Goal: Task Accomplishment & Management: Complete application form

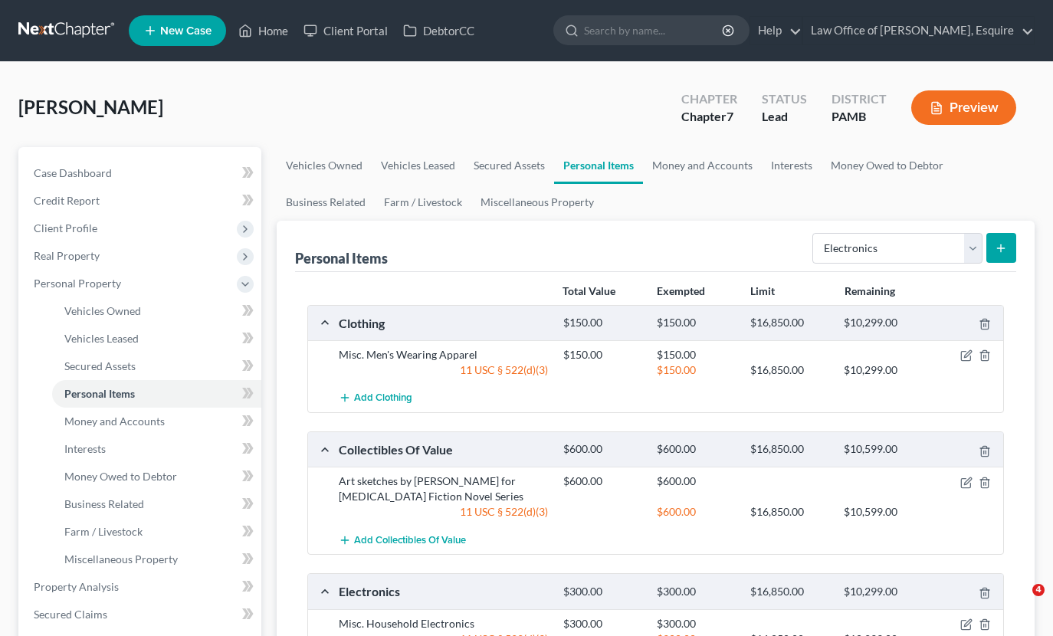
select select "electronics"
click at [798, 168] on link "Interests" at bounding box center [792, 165] width 60 height 37
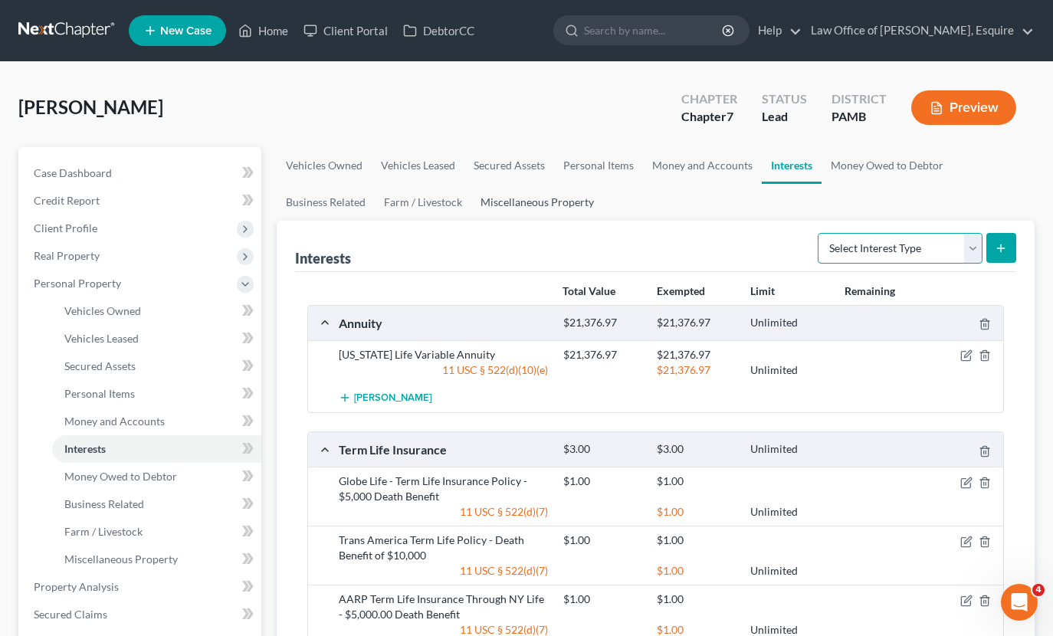
drag, startPoint x: 977, startPoint y: 253, endPoint x: 551, endPoint y: 201, distance: 428.6
click at [551, 201] on ui-view "Vehicles Owned Vehicles Leased Secured Assets Personal Items Money and Accounts…" at bounding box center [656, 453] width 759 height 612
click at [551, 201] on link "Miscellaneous Property" at bounding box center [537, 202] width 132 height 37
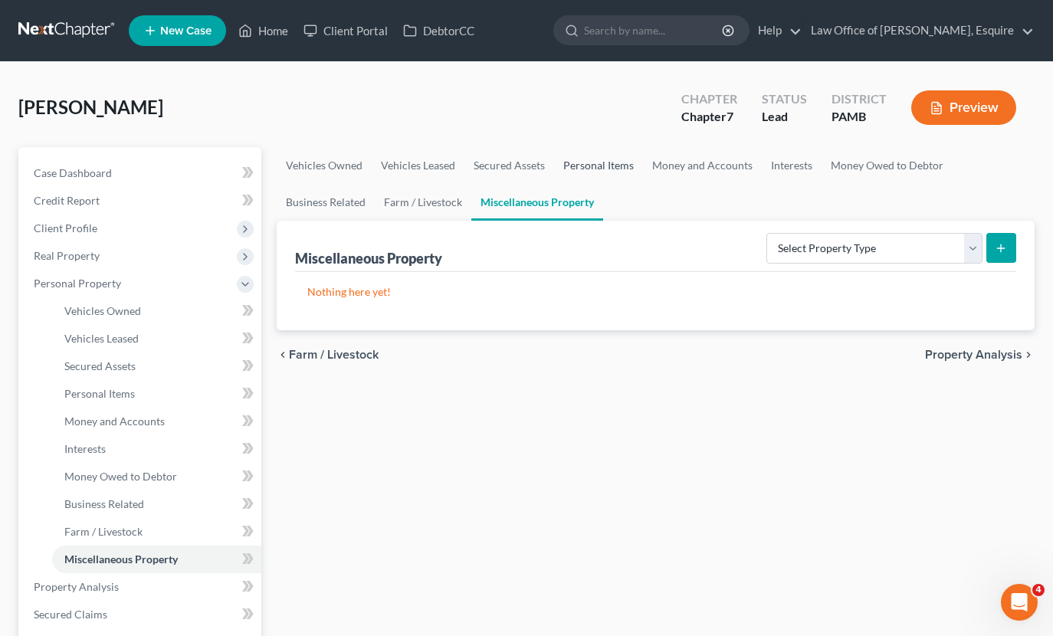
click at [581, 166] on link "Personal Items" at bounding box center [598, 165] width 89 height 37
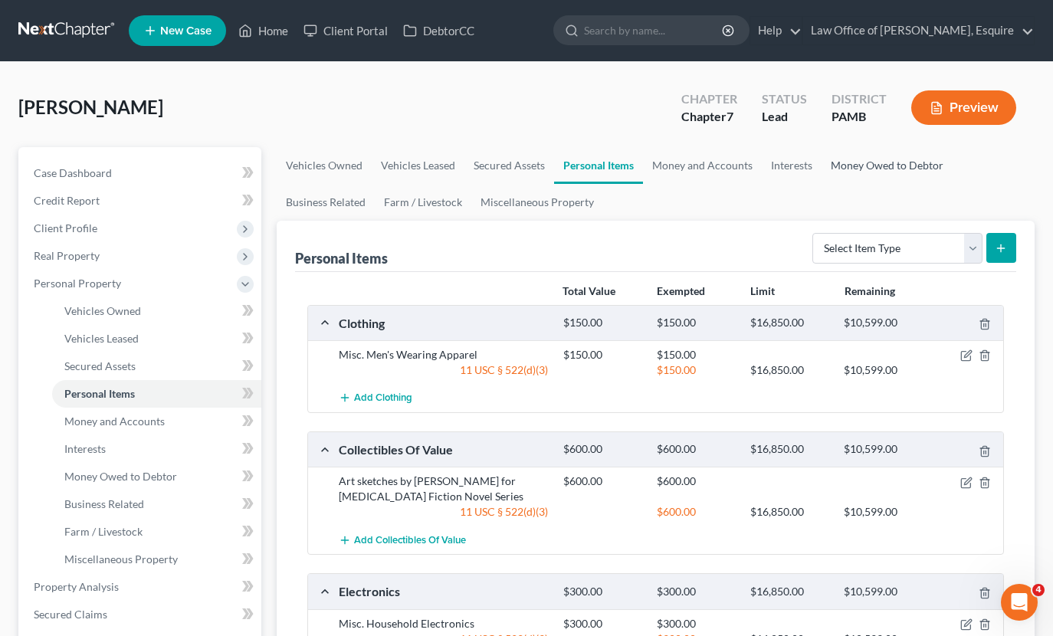
click at [832, 164] on link "Money Owed to Debtor" at bounding box center [887, 165] width 131 height 37
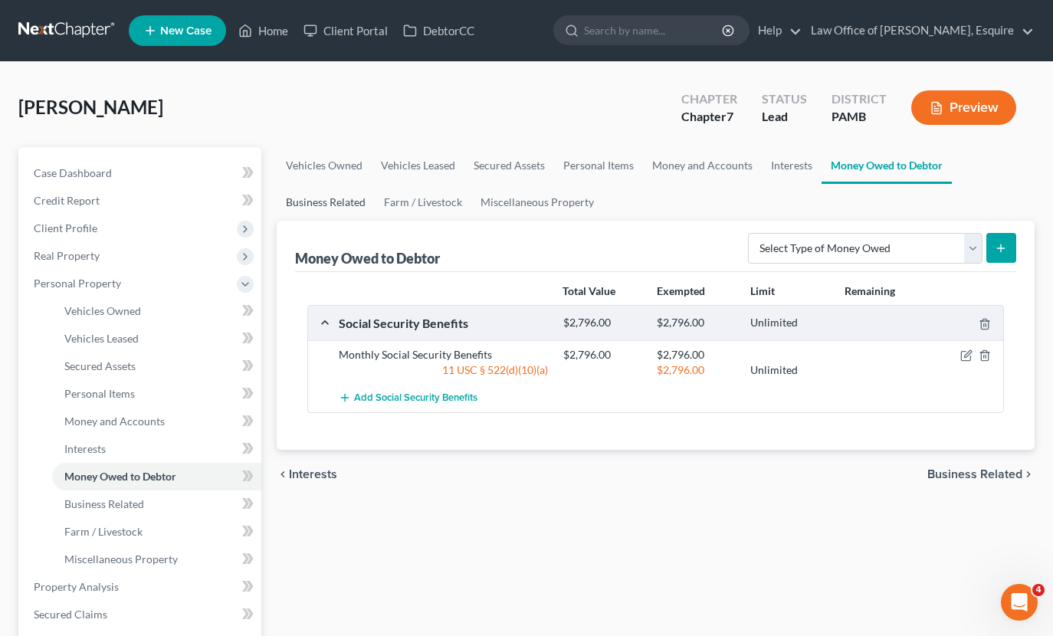
click at [342, 202] on link "Business Related" at bounding box center [326, 202] width 98 height 37
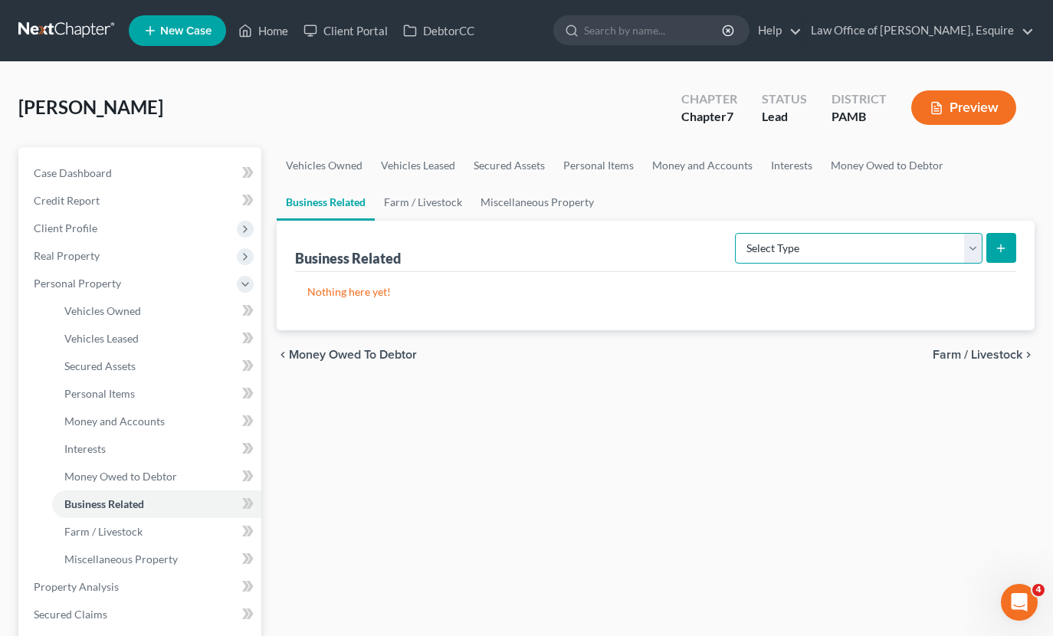
select select "patent"
click at [1006, 251] on icon "submit" at bounding box center [1001, 248] width 12 height 12
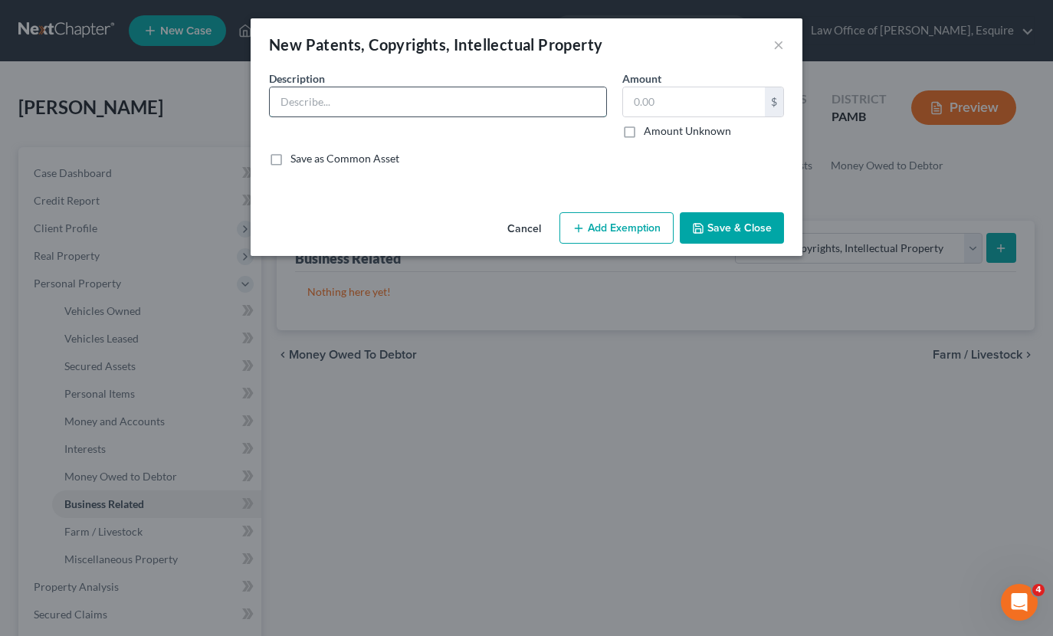
click at [377, 104] on input "text" at bounding box center [438, 101] width 337 height 29
type input "Copyright to "Color the Art of Lettering" Book Wrote by [PERSON_NAME]"
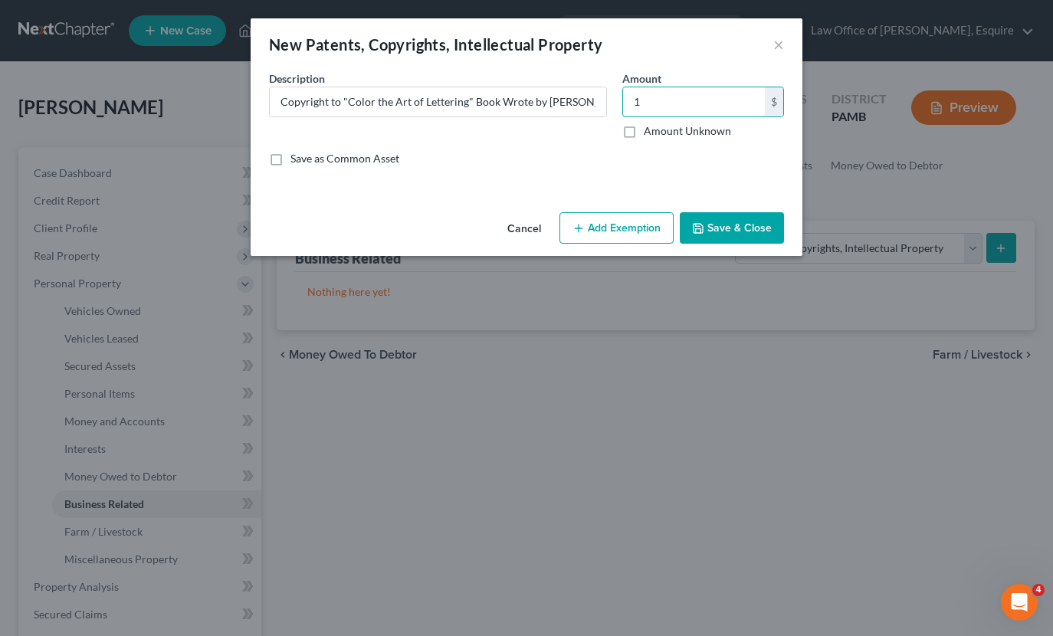
type input "1"
click at [618, 229] on button "Add Exemption" at bounding box center [617, 228] width 114 height 32
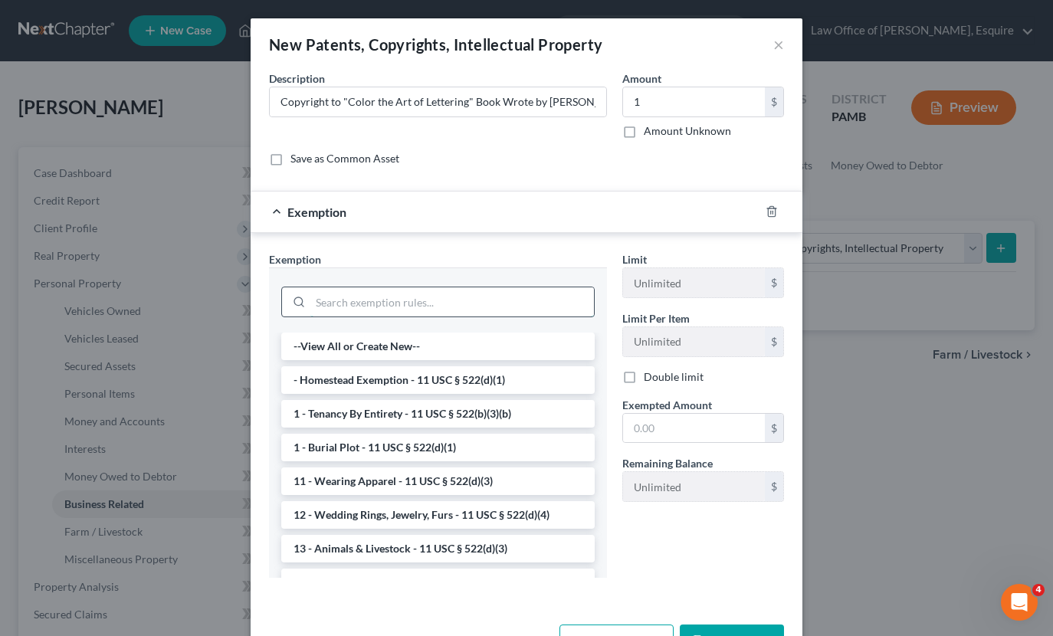
click at [410, 294] on input "search" at bounding box center [452, 301] width 284 height 29
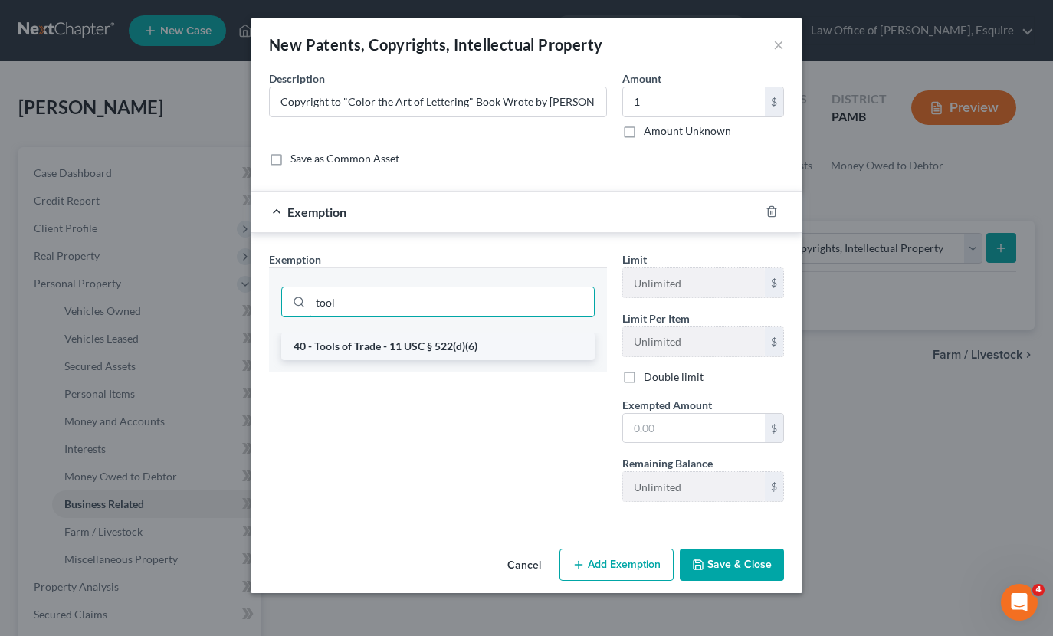
type input "tool"
click at [399, 342] on li "40 - Tools of Trade - 11 USC § 522(d)(6)" at bounding box center [438, 347] width 314 height 28
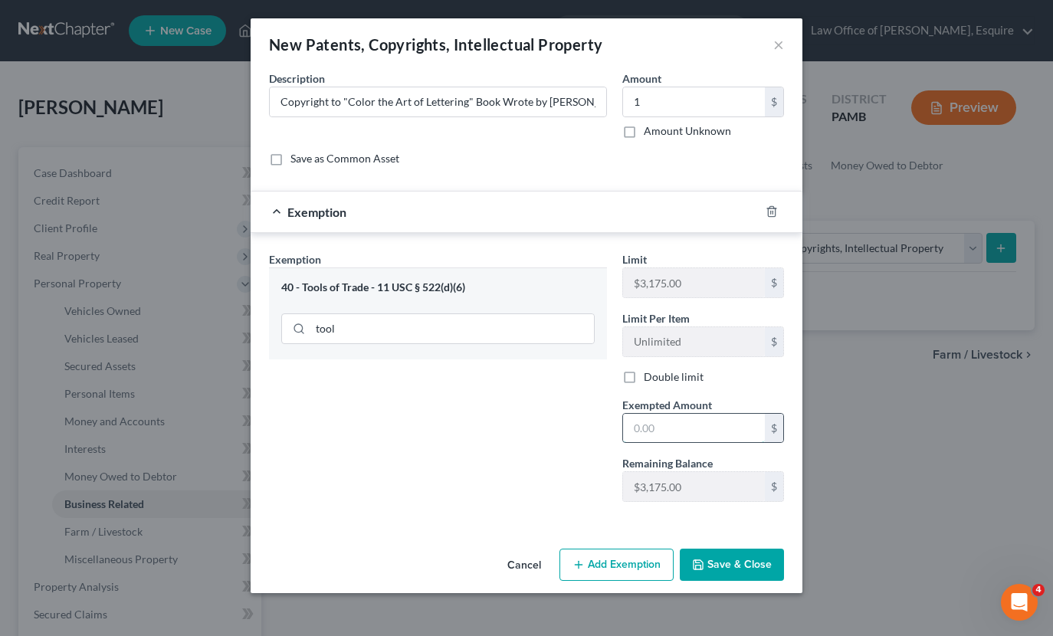
click at [683, 425] on input "text" at bounding box center [694, 428] width 142 height 29
type input "1"
click at [472, 100] on input "Copyright to "Color the Art of Lettering" Book Wrote by [PERSON_NAME]" at bounding box center [438, 101] width 337 height 29
type input "Copyright to "Color the Art of Lettering" Professional Book Wrote by Debtor"
click at [734, 560] on button "Save & Close" at bounding box center [732, 565] width 104 height 32
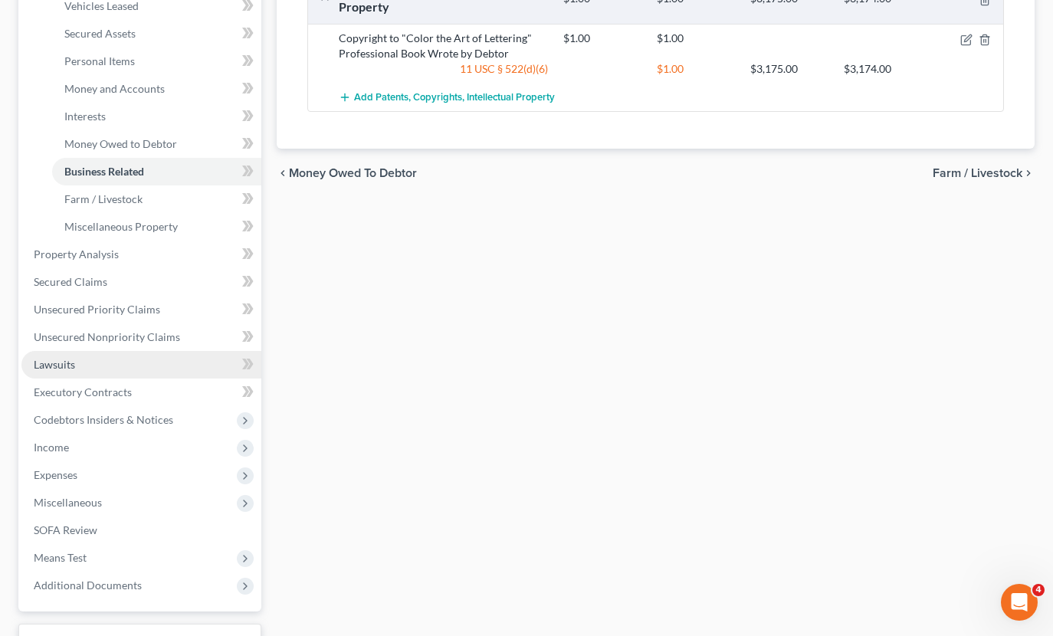
scroll to position [333, 0]
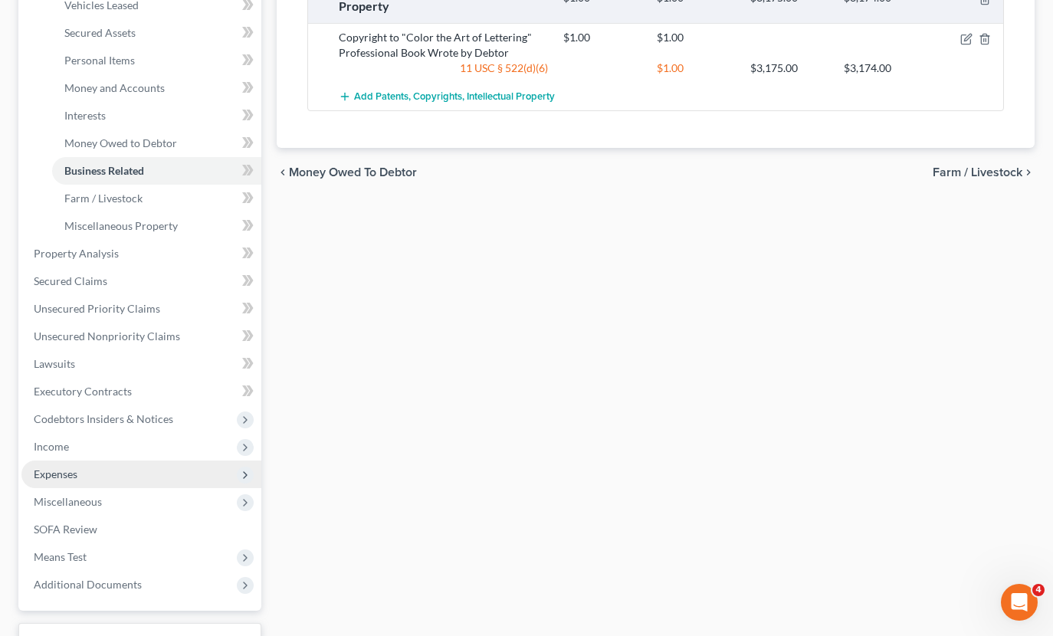
click at [62, 465] on span "Expenses" at bounding box center [141, 475] width 240 height 28
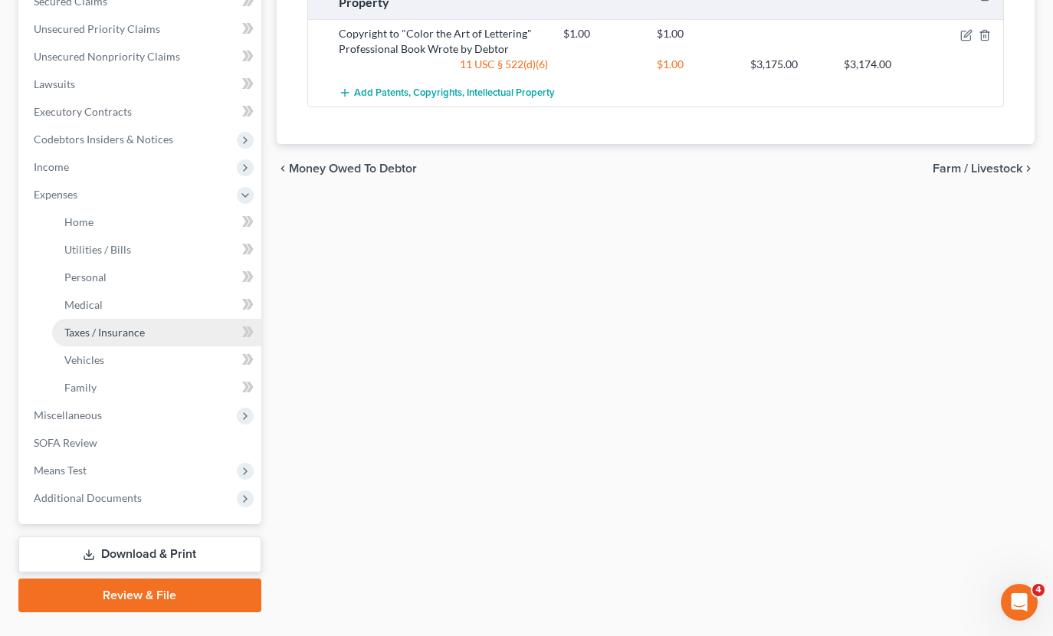
scroll to position [337, 1]
click at [111, 333] on span "Taxes / Insurance" at bounding box center [104, 332] width 80 height 13
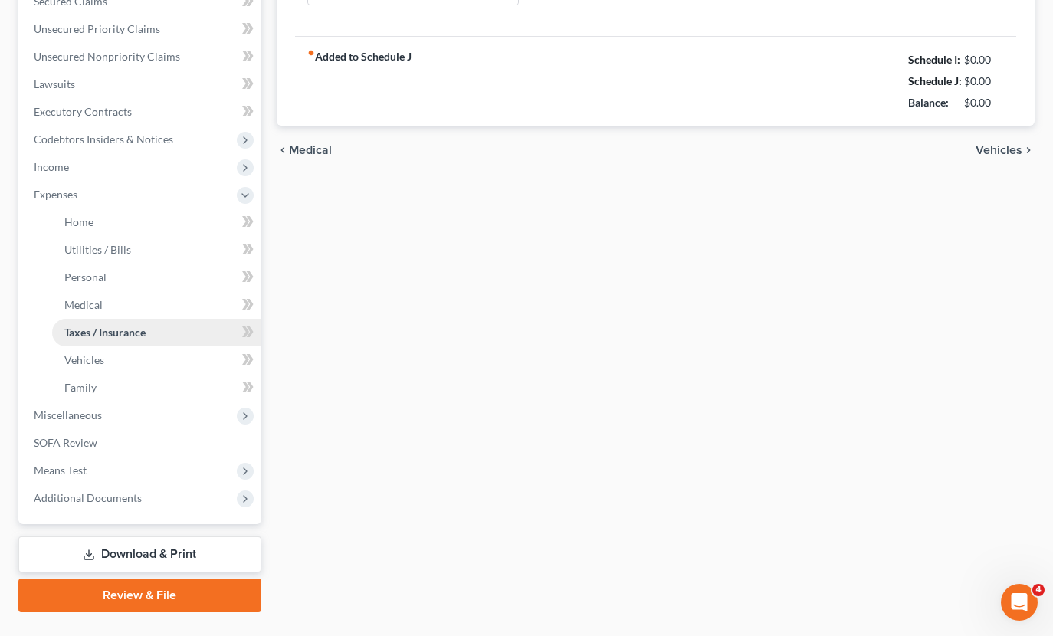
type input "0.00"
type input "52.00"
type input "157.00"
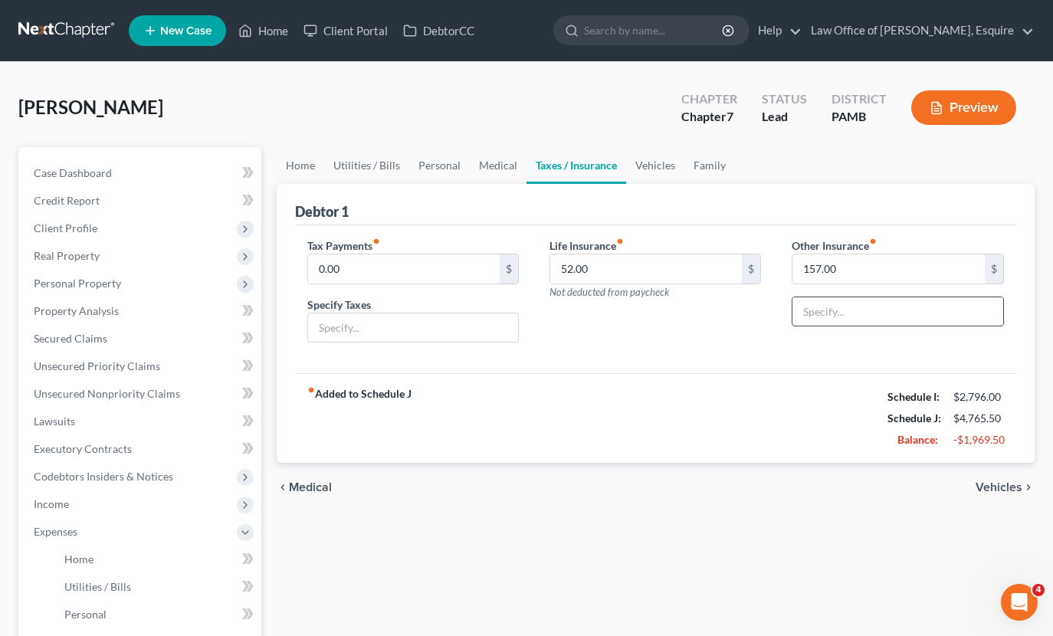
click at [874, 306] on input "text" at bounding box center [898, 311] width 210 height 29
type input "Pet Insurance"
click at [652, 164] on link "Vehicles" at bounding box center [655, 165] width 58 height 37
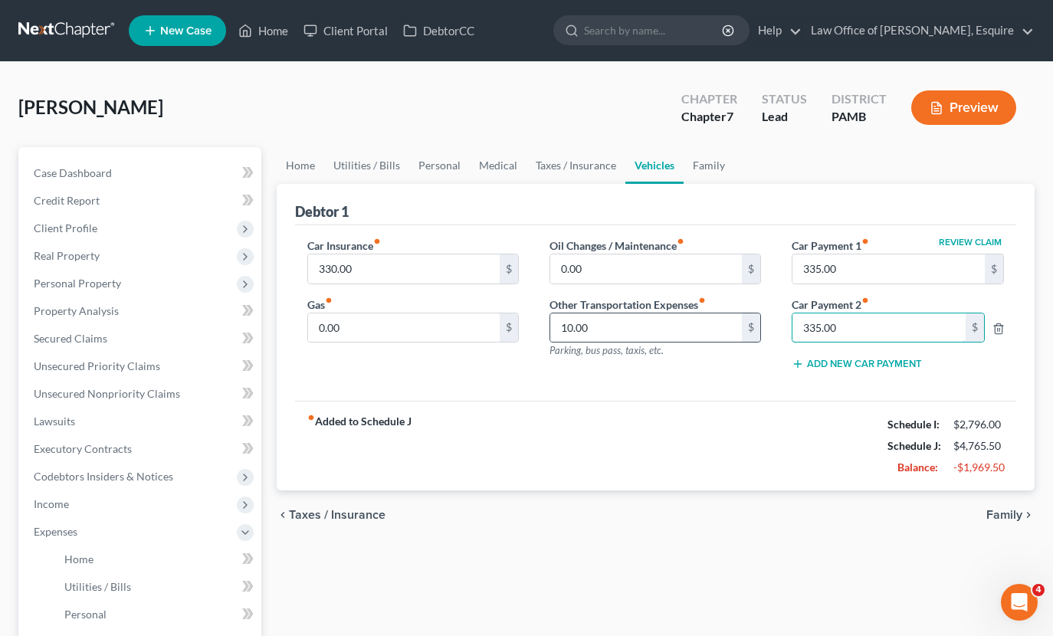
drag, startPoint x: 868, startPoint y: 333, endPoint x: 756, endPoint y: 315, distance: 113.3
click at [750, 317] on div "Car Insurance fiber_manual_record 330.00 $ Gas fiber_manual_record 0.00 $ Oil C…" at bounding box center [656, 311] width 728 height 146
click at [583, 475] on div "fiber_manual_record Added to Schedule J Schedule I: $2,796.00 Schedule J: $4,43…" at bounding box center [656, 446] width 722 height 90
click at [708, 168] on link "Family" at bounding box center [709, 165] width 51 height 37
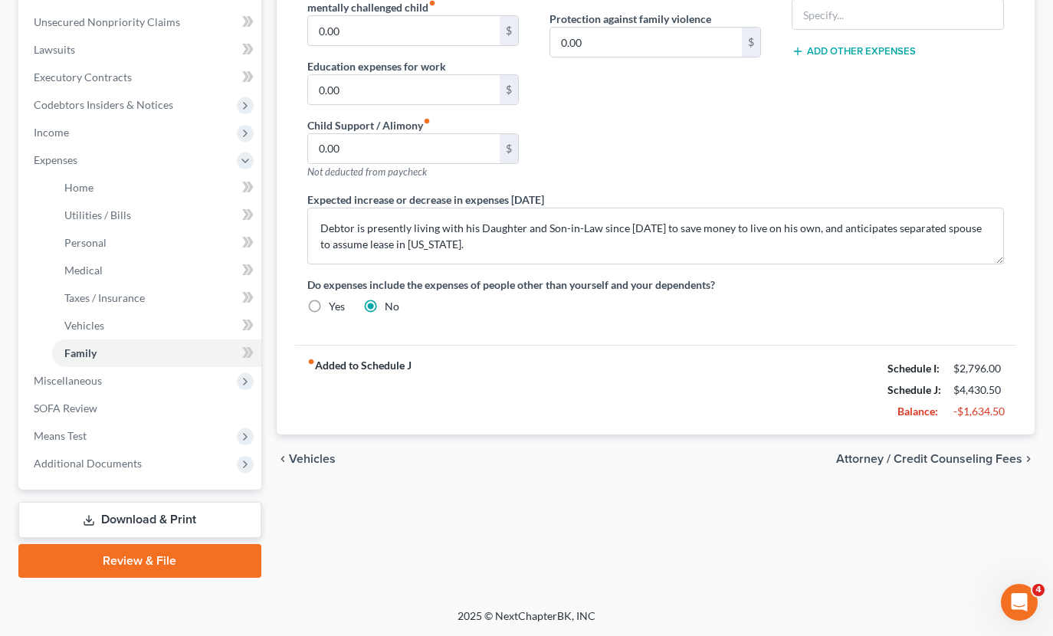
scroll to position [372, 0]
click at [978, 463] on span "Attorney / Credit Counseling Fees" at bounding box center [929, 459] width 186 height 12
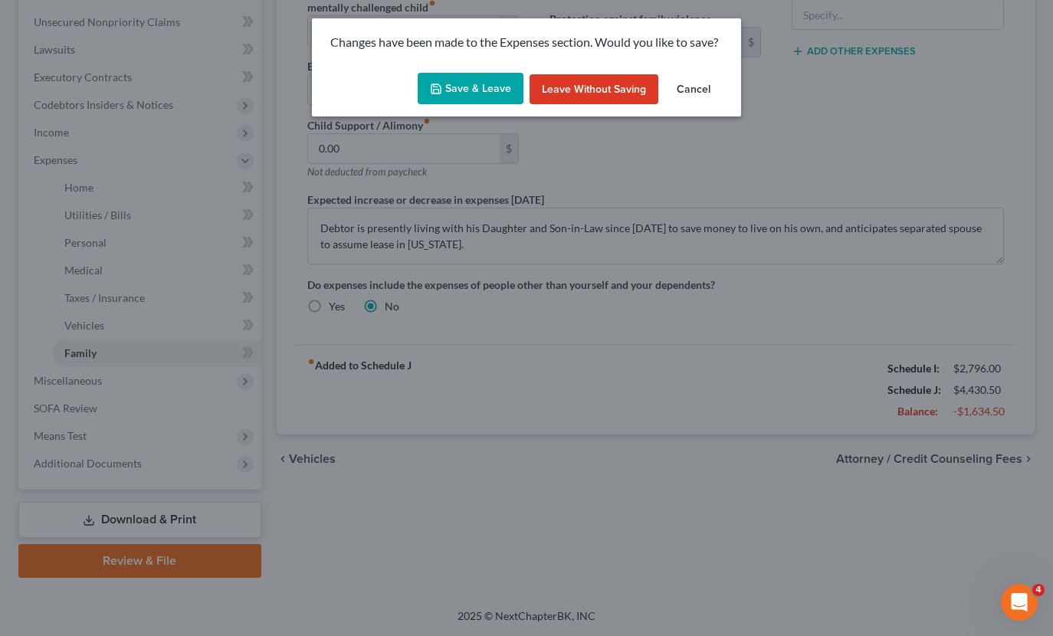
click at [486, 81] on button "Save & Leave" at bounding box center [471, 89] width 106 height 32
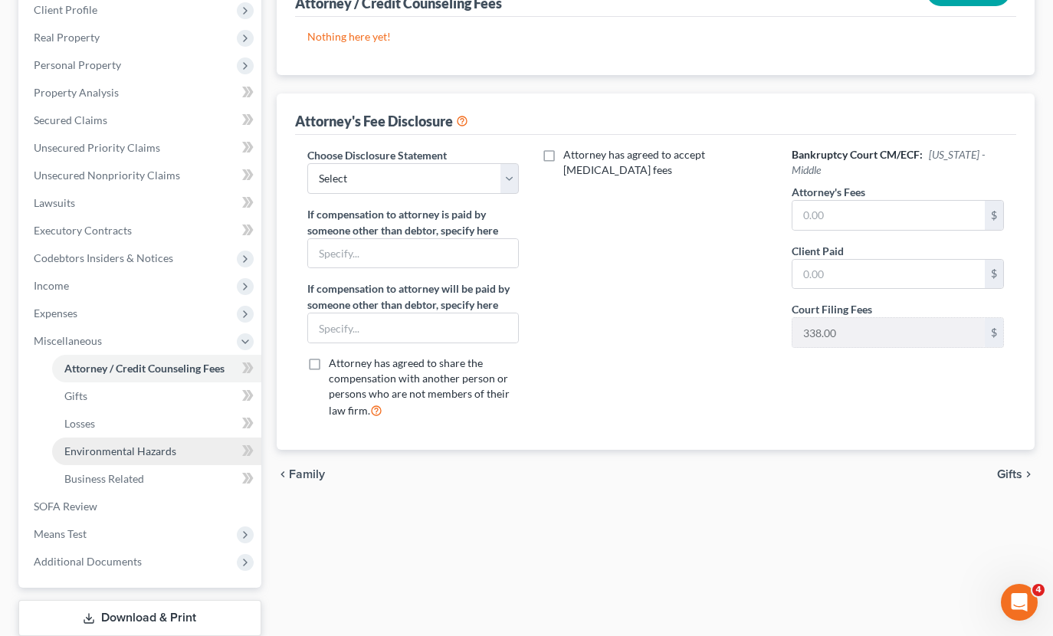
scroll to position [221, 0]
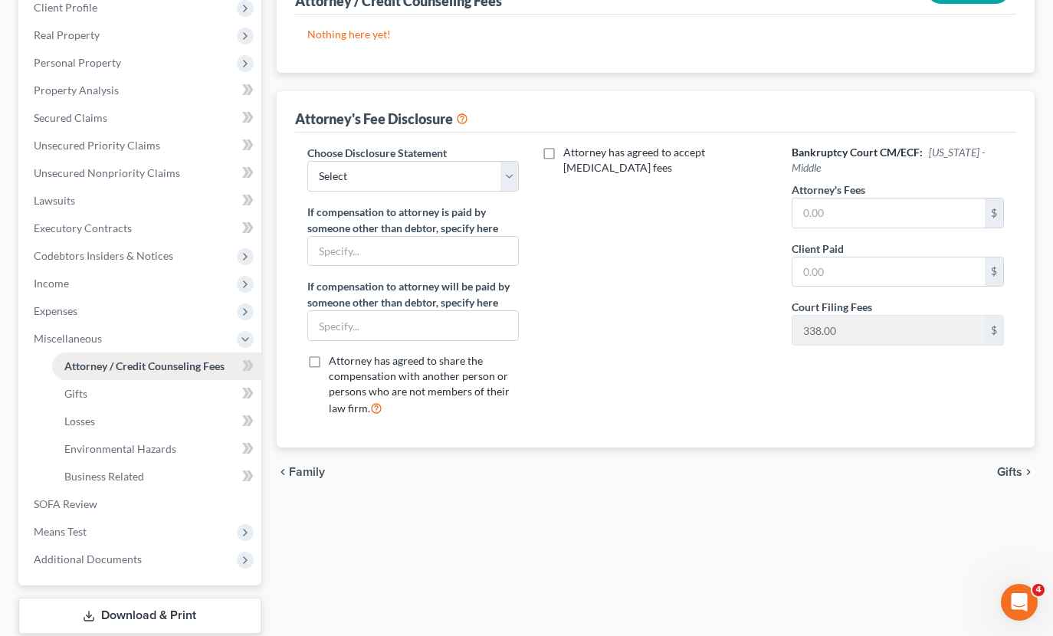
click at [96, 365] on span "Attorney / Credit Counseling Fees" at bounding box center [144, 366] width 160 height 13
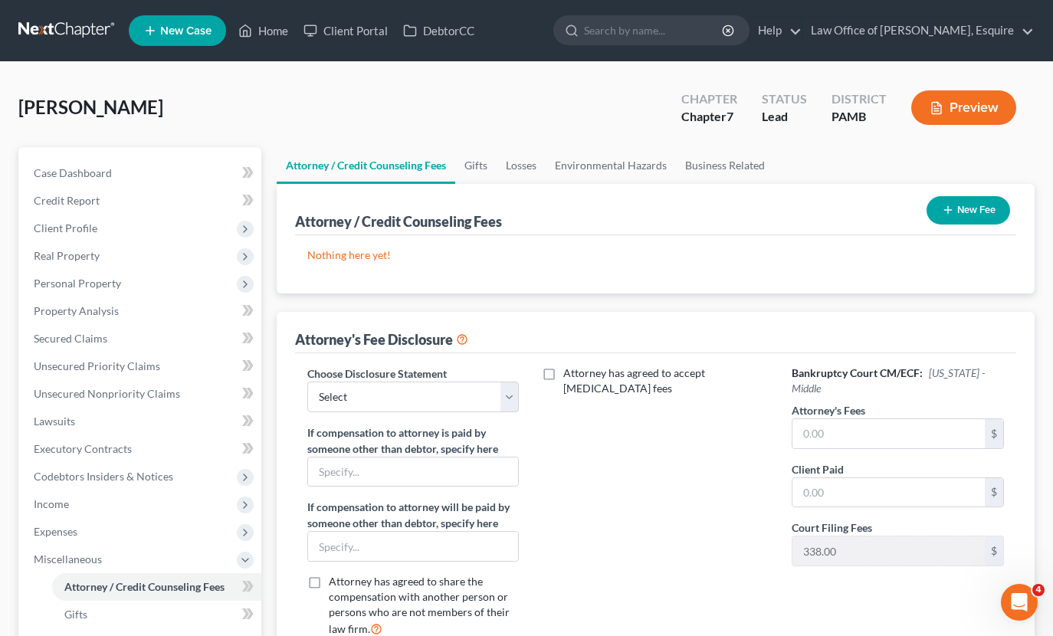
scroll to position [0, 0]
click at [959, 209] on button "New Fee" at bounding box center [969, 210] width 84 height 28
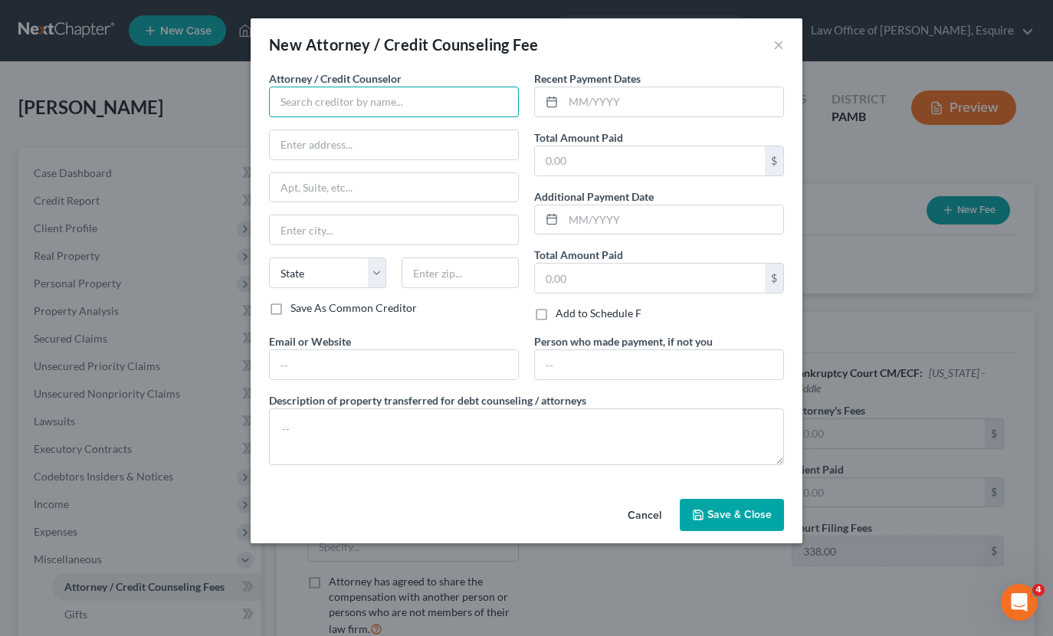
click at [378, 103] on input "text" at bounding box center [394, 102] width 250 height 31
type input "Law Office of [PERSON_NAME], Esquire"
click at [653, 99] on input "text" at bounding box center [673, 101] width 220 height 29
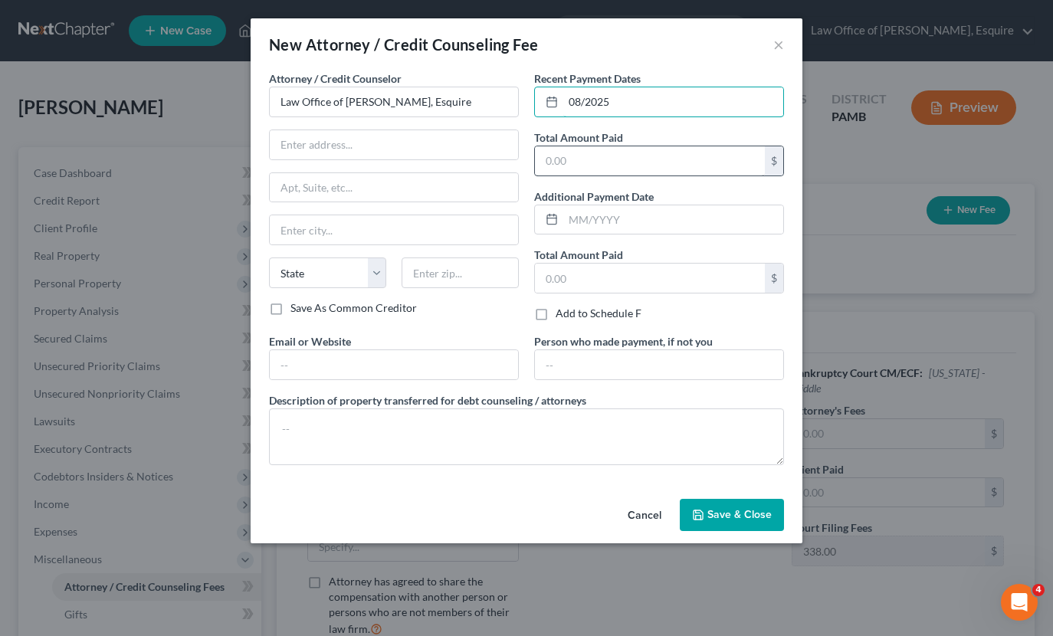
type input "08/2025"
click at [589, 163] on input "text" at bounding box center [650, 160] width 230 height 29
type input "2,000"
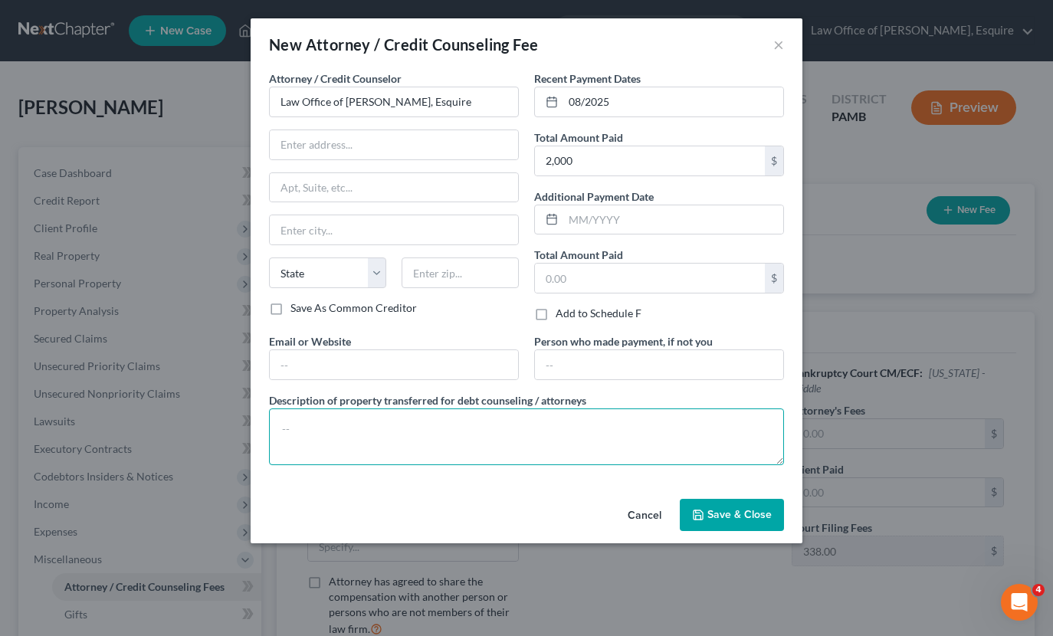
click at [346, 422] on textarea at bounding box center [526, 437] width 515 height 57
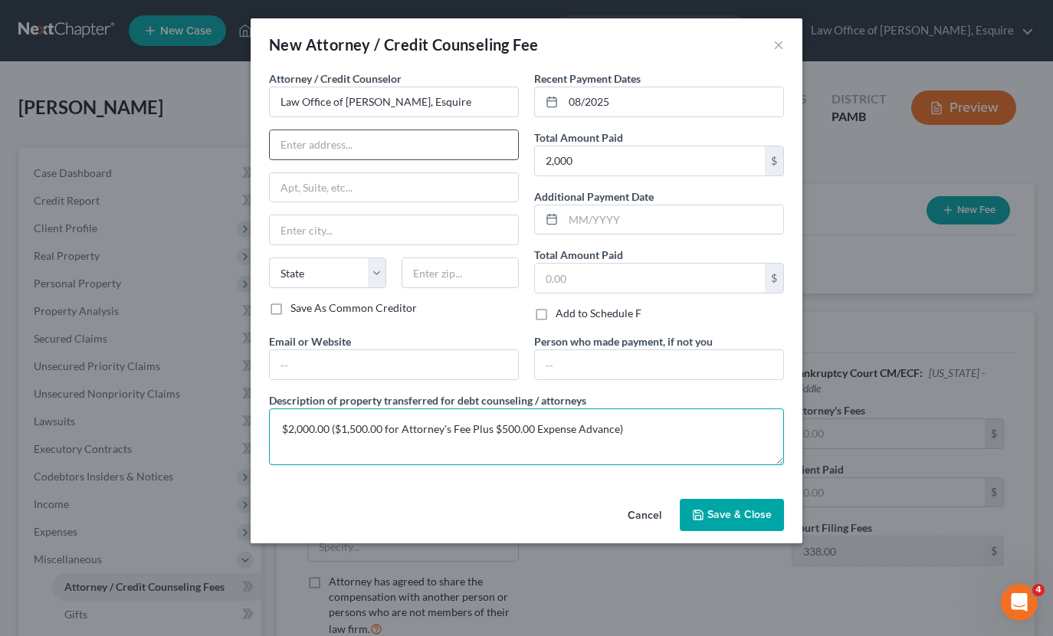
type textarea "$2,000.00 ($1,500.00 for Attorney's Fee Plus $500.00 Expense Advance)"
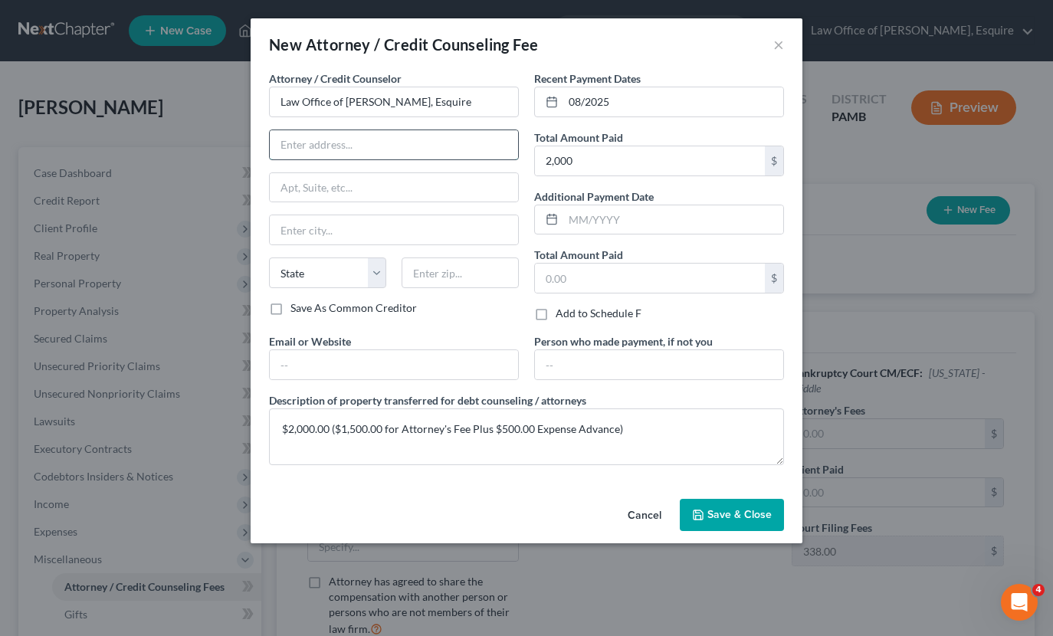
click at [314, 141] on input "text" at bounding box center [394, 144] width 248 height 29
type input "[STREET_ADDRESS][PERSON_NAME]"
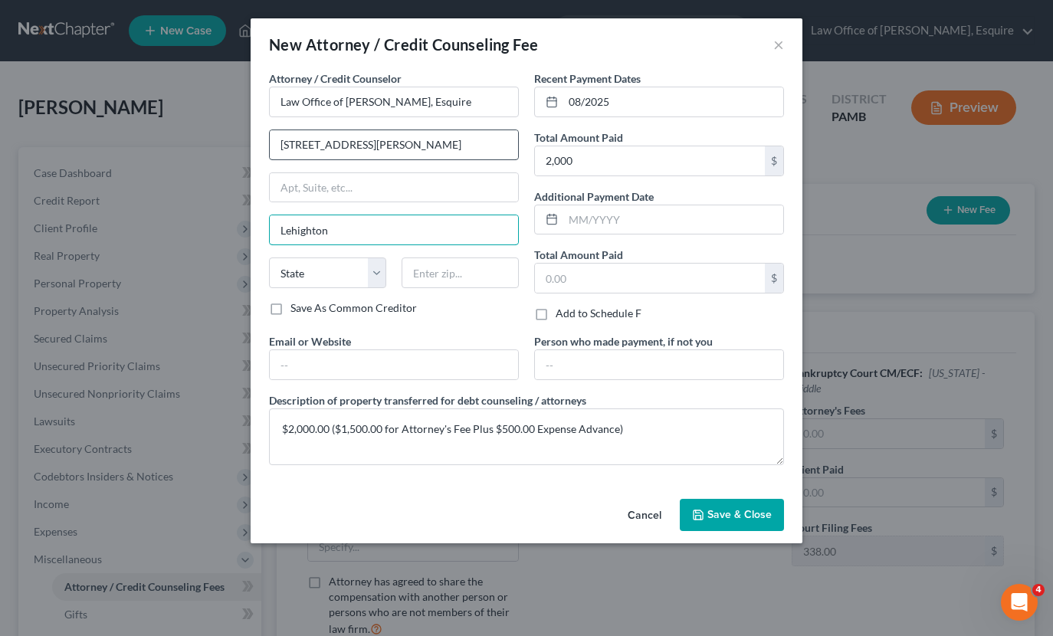
type input "Lehighton"
select select "39"
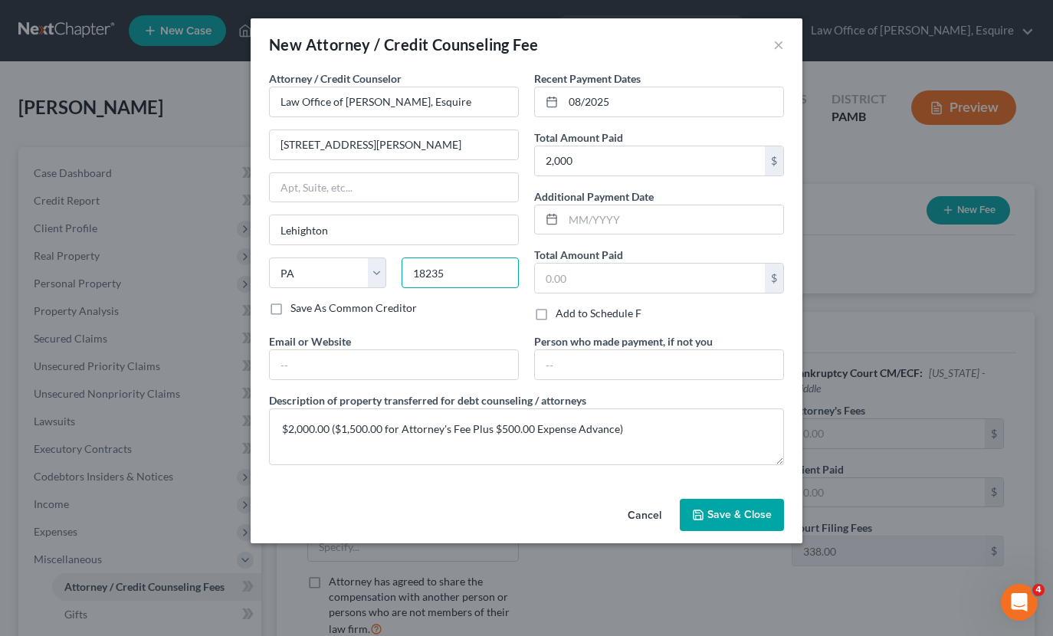
type input "18235"
click at [723, 511] on span "Save & Close" at bounding box center [740, 514] width 64 height 13
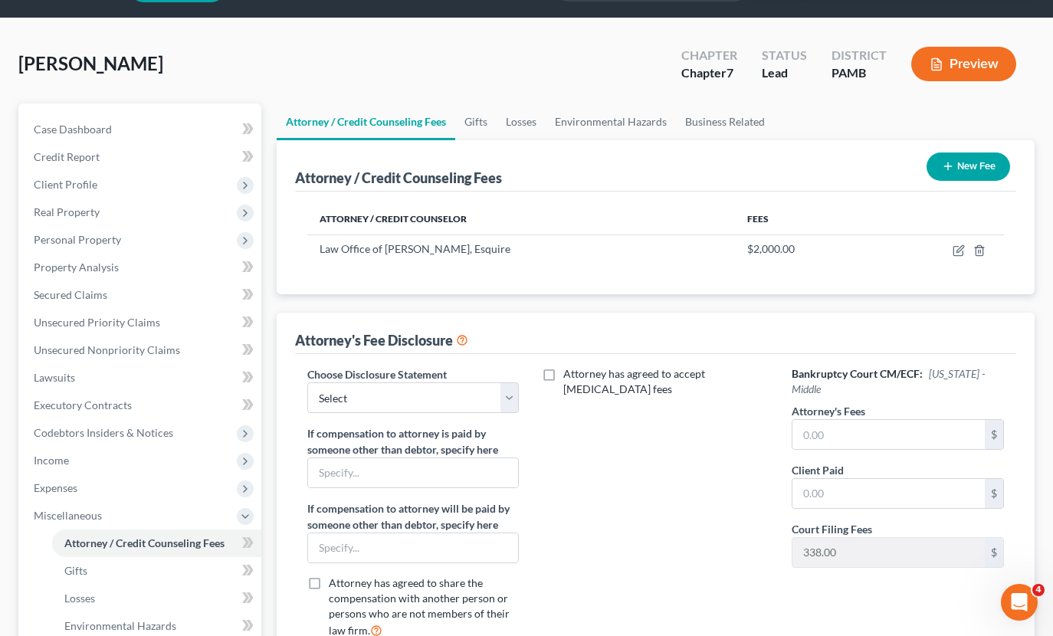
scroll to position [65, 0]
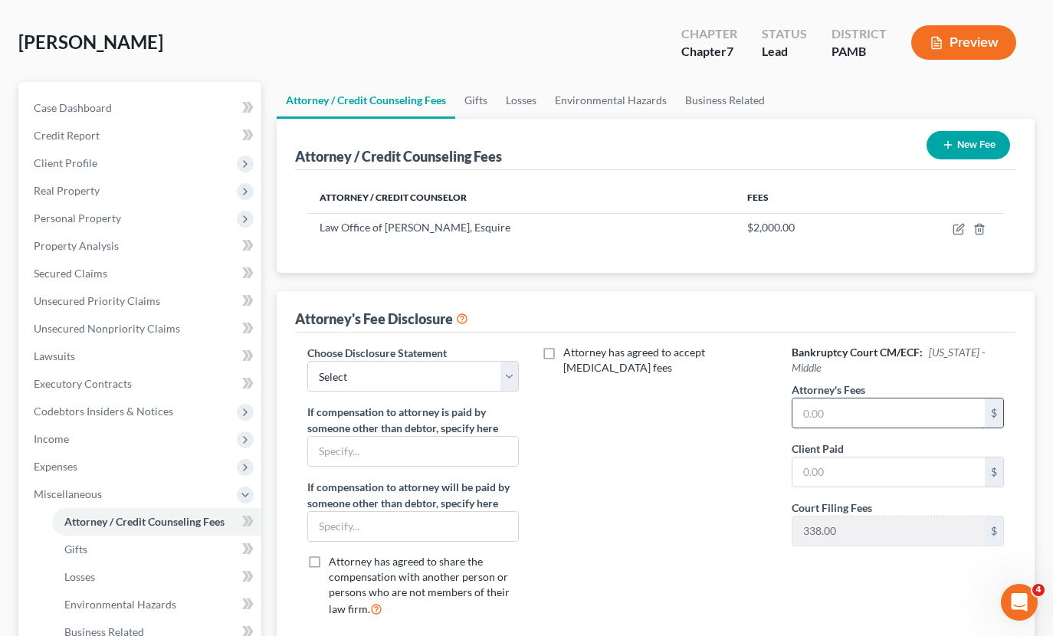
click at [894, 407] on input "text" at bounding box center [889, 413] width 192 height 29
type input "1,500"
click at [855, 474] on input "text" at bounding box center [889, 472] width 192 height 29
type input "1,500"
click at [431, 534] on input "text" at bounding box center [413, 526] width 210 height 29
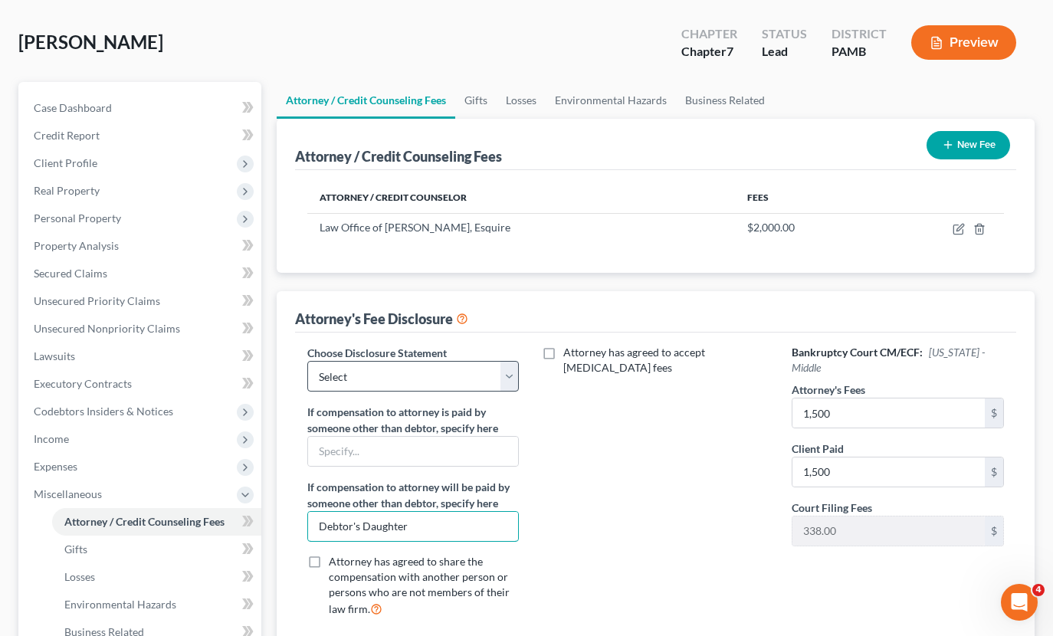
type input "Debtor's Daughter"
select select "2"
click at [603, 428] on div "Attorney has agreed to accept [MEDICAL_DATA] fees" at bounding box center [655, 487] width 242 height 284
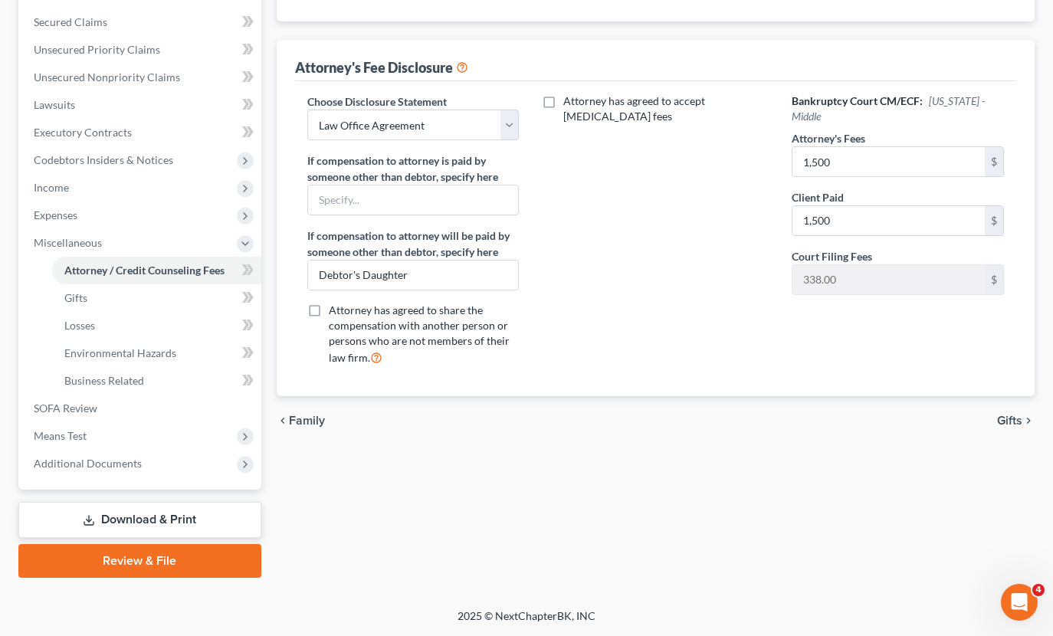
scroll to position [317, 0]
click at [1023, 419] on icon "chevron_right" at bounding box center [1029, 421] width 12 height 12
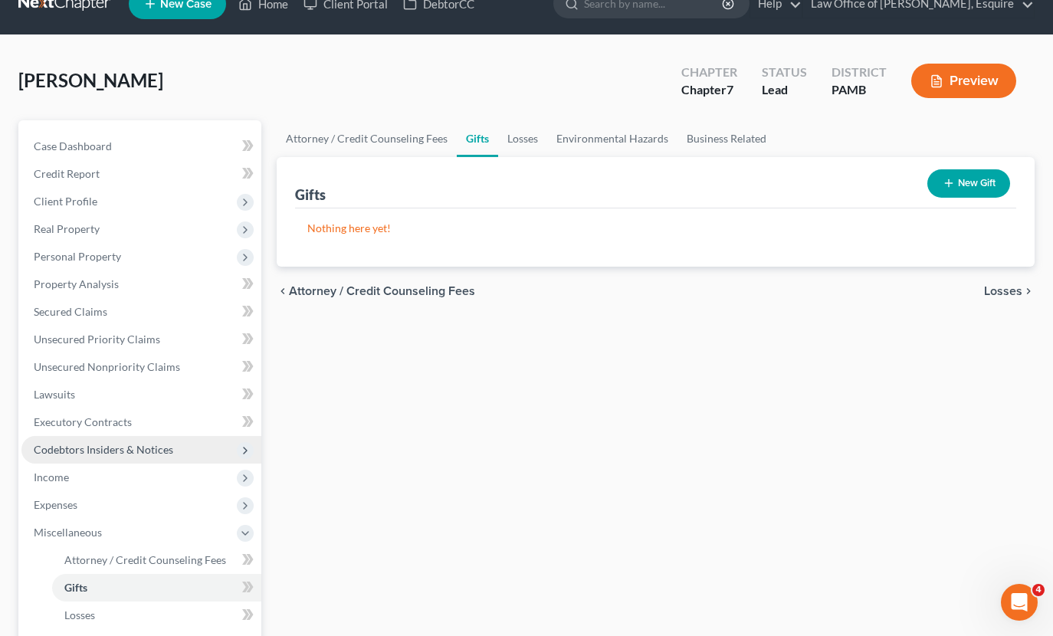
scroll to position [34, 0]
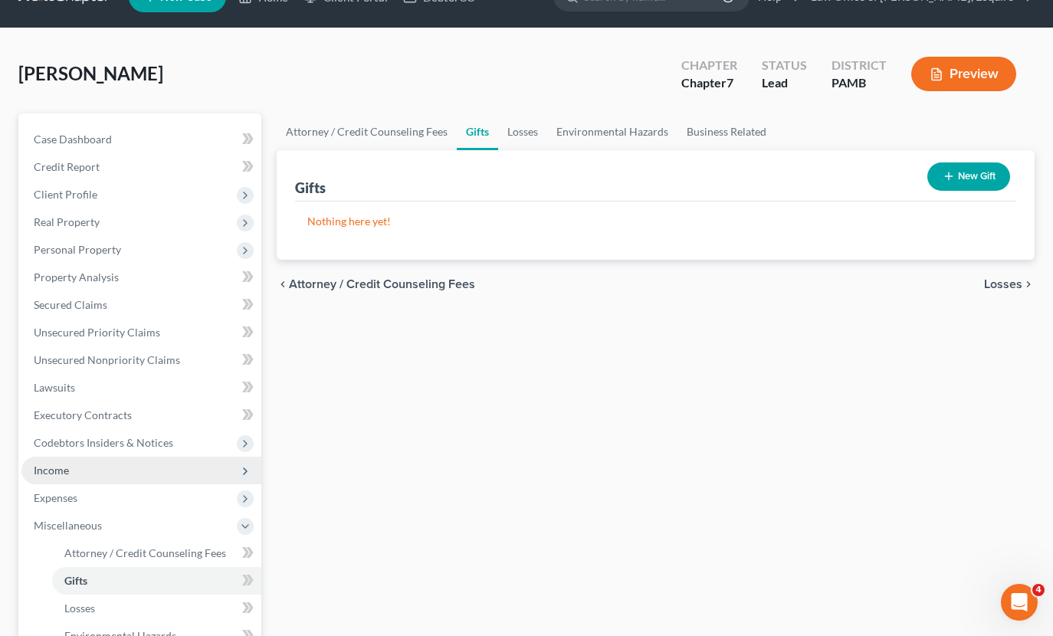
click at [70, 460] on span "Income" at bounding box center [141, 471] width 240 height 28
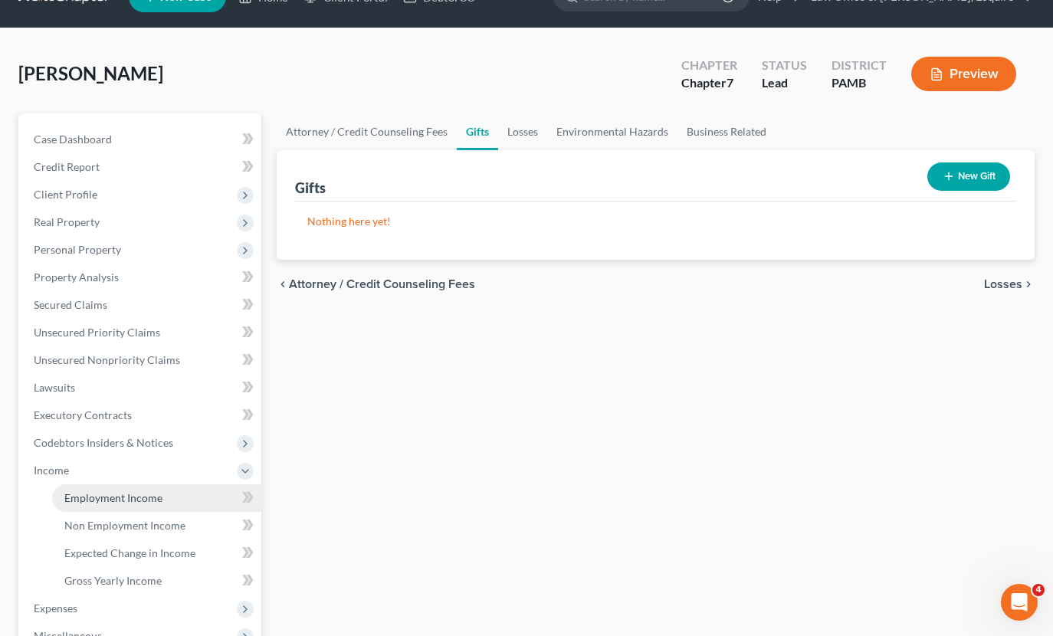
click at [104, 489] on link "Employment Income" at bounding box center [156, 498] width 209 height 28
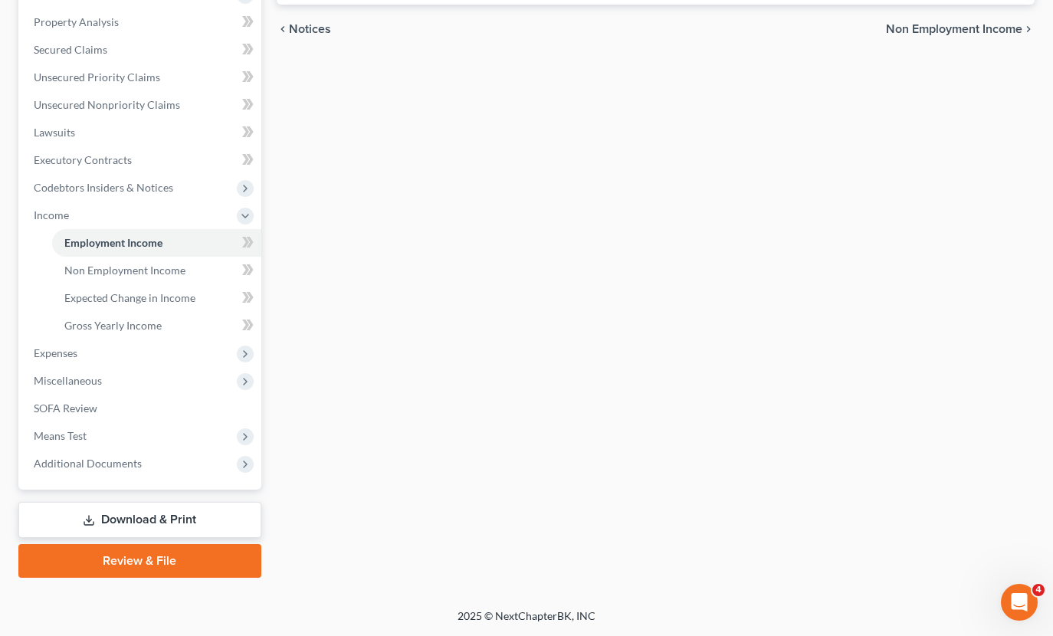
click at [199, 509] on link "Download & Print" at bounding box center [139, 520] width 243 height 36
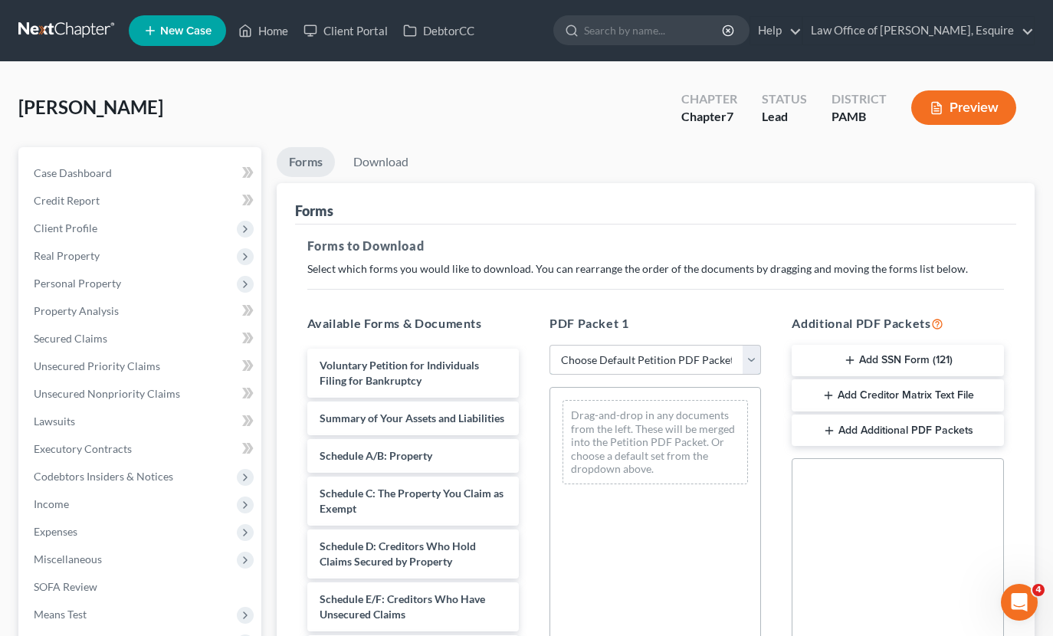
select select "0"
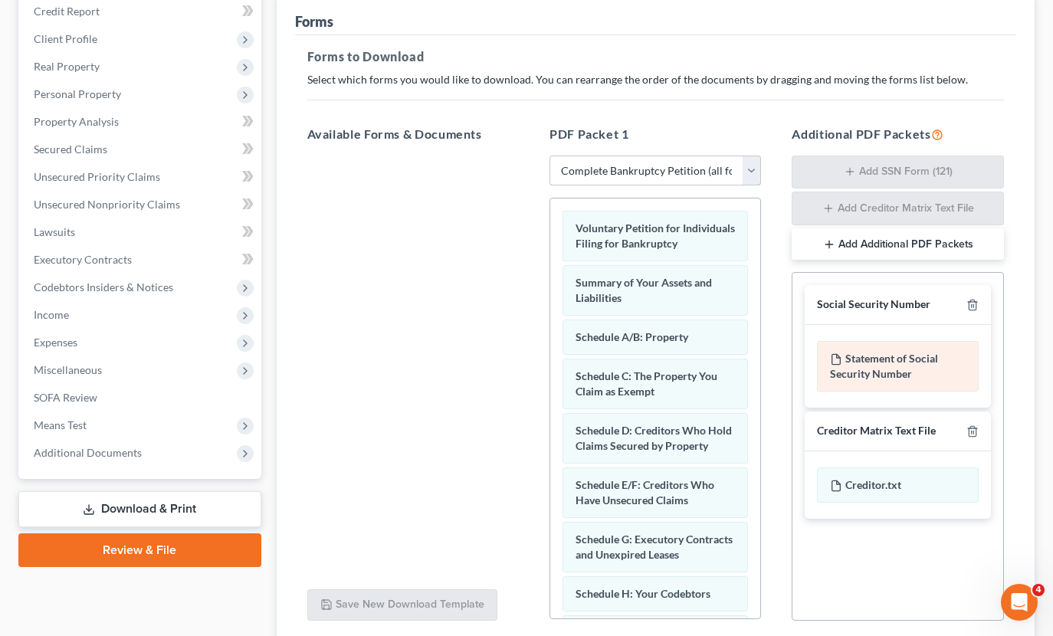
scroll to position [192, 0]
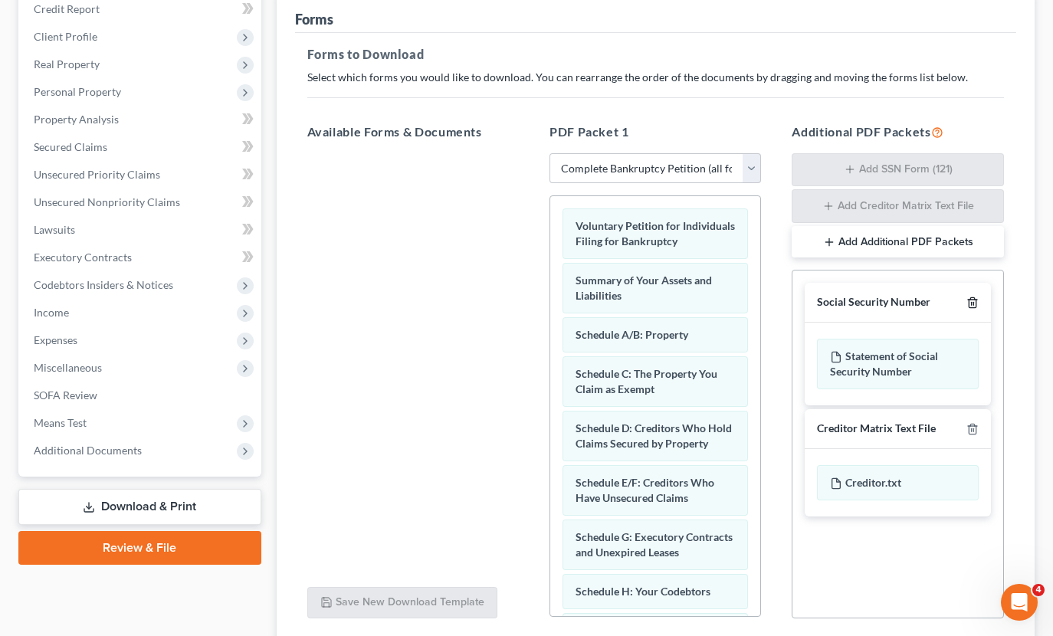
click at [972, 301] on icon "button" at bounding box center [973, 303] width 12 height 12
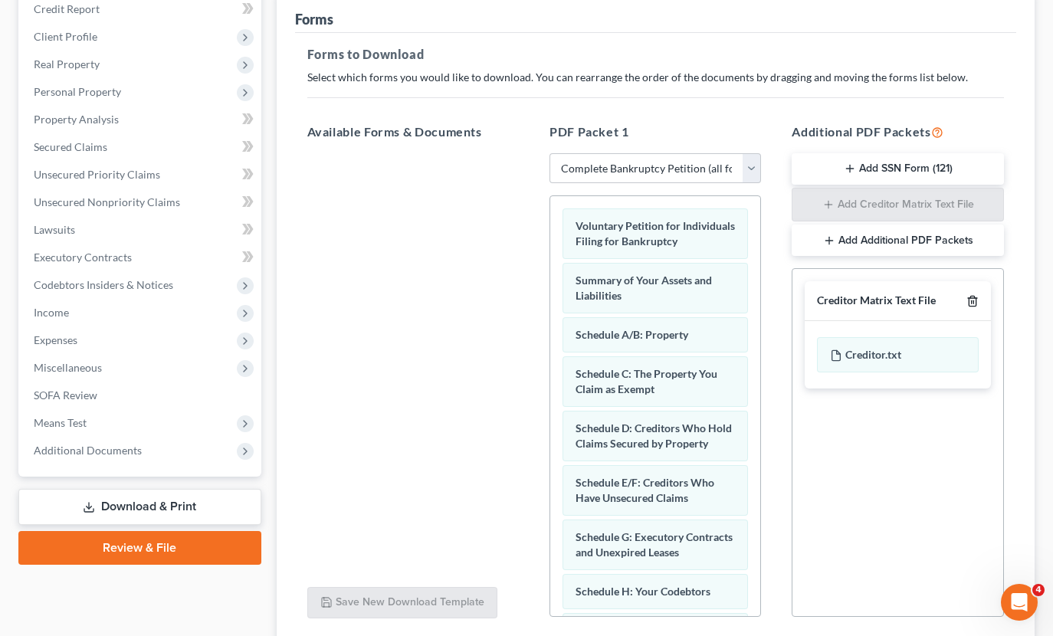
click at [974, 304] on icon "button" at bounding box center [973, 301] width 12 height 12
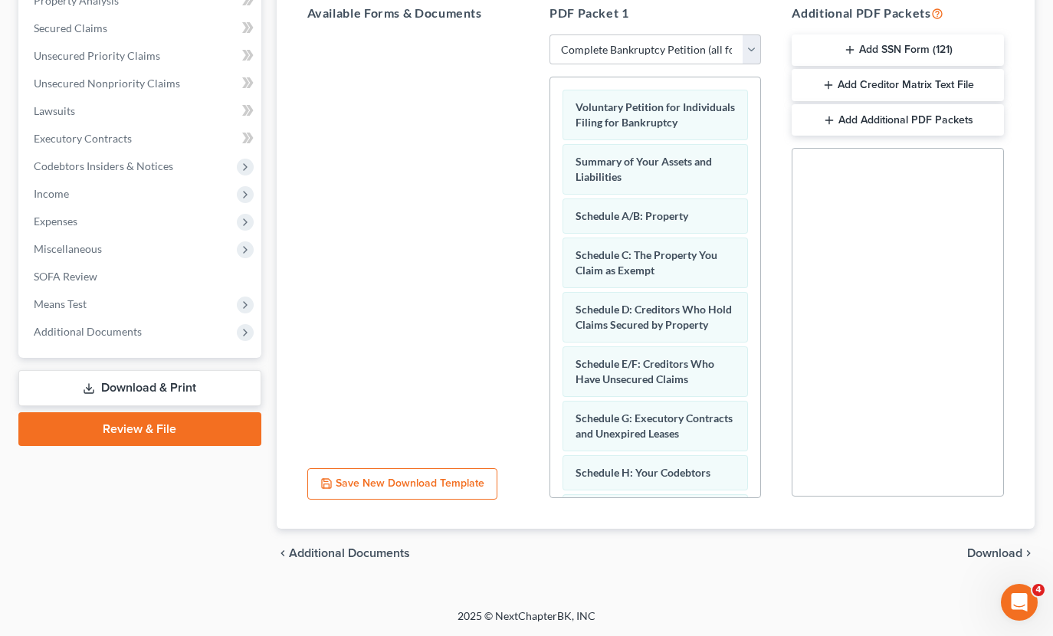
scroll to position [310, 0]
click at [990, 553] on span "Download" at bounding box center [994, 553] width 55 height 12
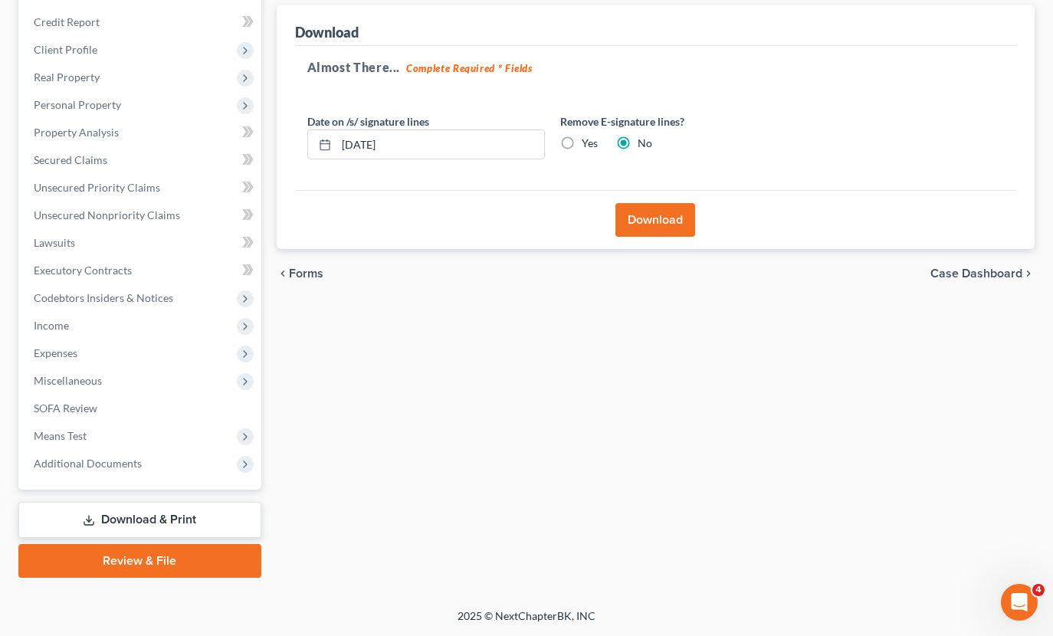
click at [582, 140] on label "Yes" at bounding box center [590, 143] width 16 height 15
click at [588, 140] on input "Yes" at bounding box center [593, 141] width 10 height 10
radio input "true"
radio input "false"
click at [648, 218] on button "Download" at bounding box center [656, 220] width 80 height 34
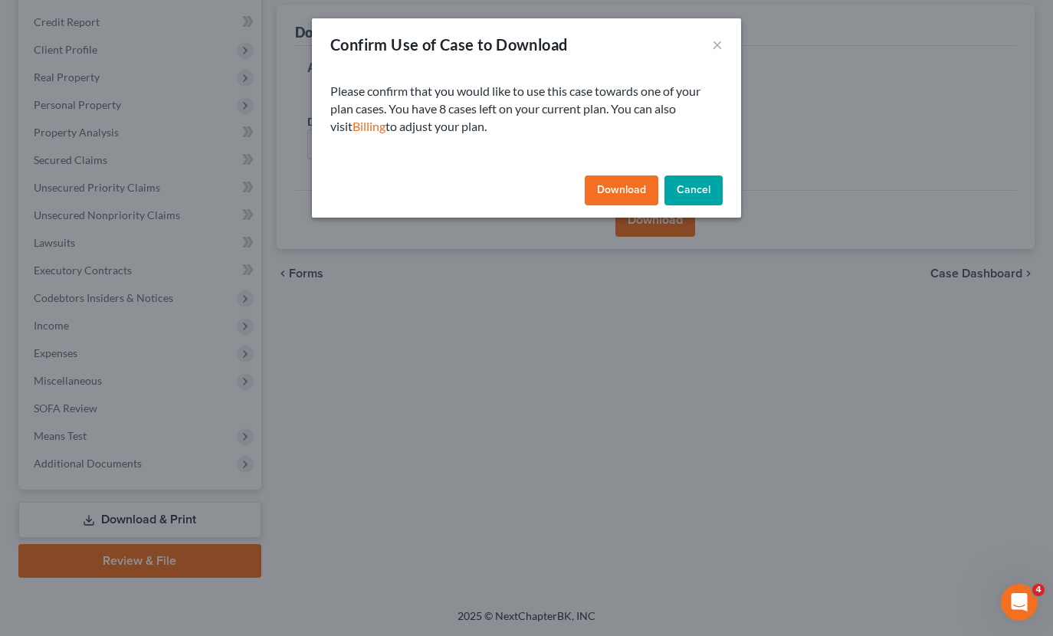
click at [624, 192] on button "Download" at bounding box center [622, 191] width 74 height 31
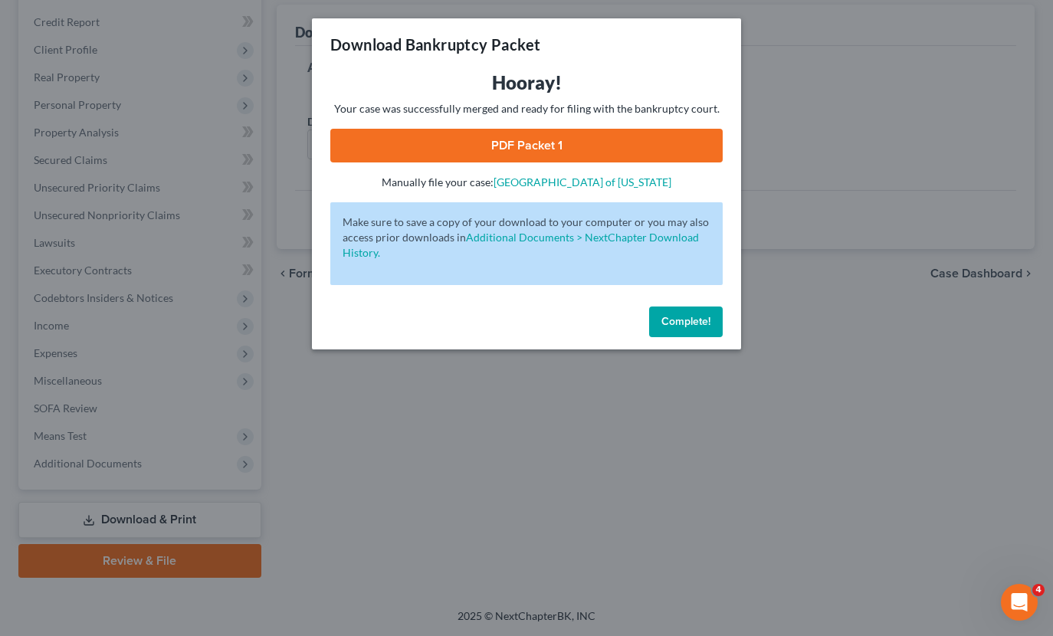
click at [592, 149] on link "PDF Packet 1" at bounding box center [526, 146] width 392 height 34
click at [704, 317] on span "Complete!" at bounding box center [686, 321] width 49 height 13
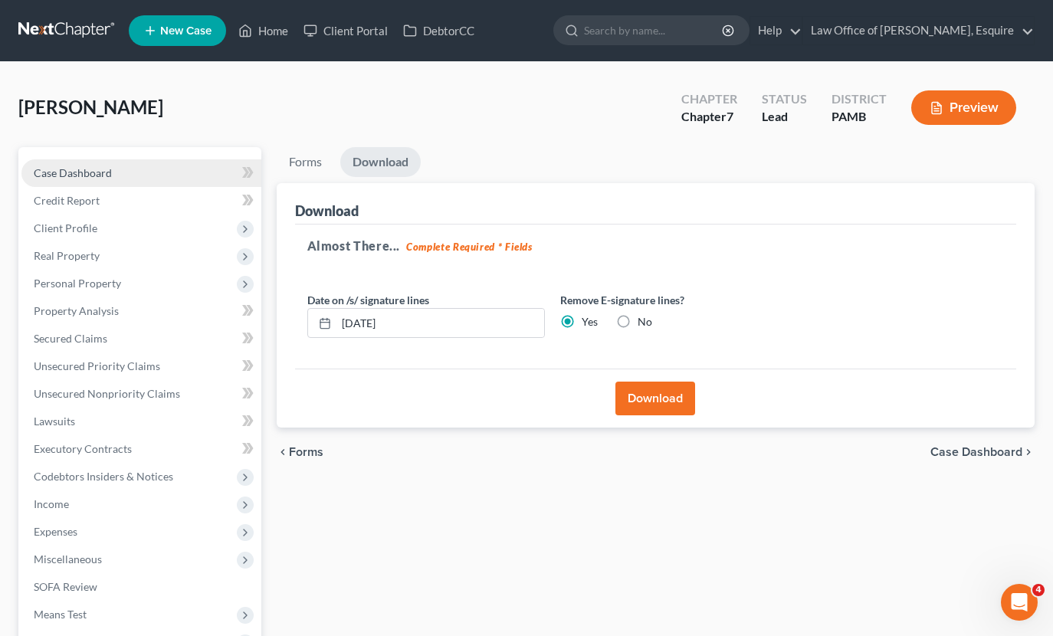
scroll to position [0, 0]
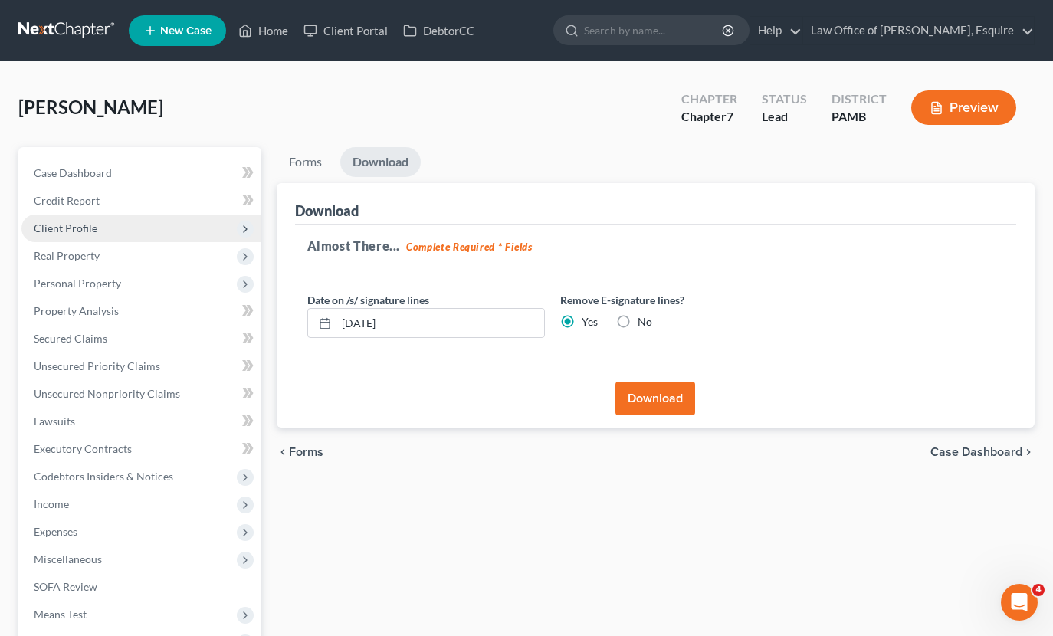
click at [115, 225] on span "Client Profile" at bounding box center [141, 229] width 240 height 28
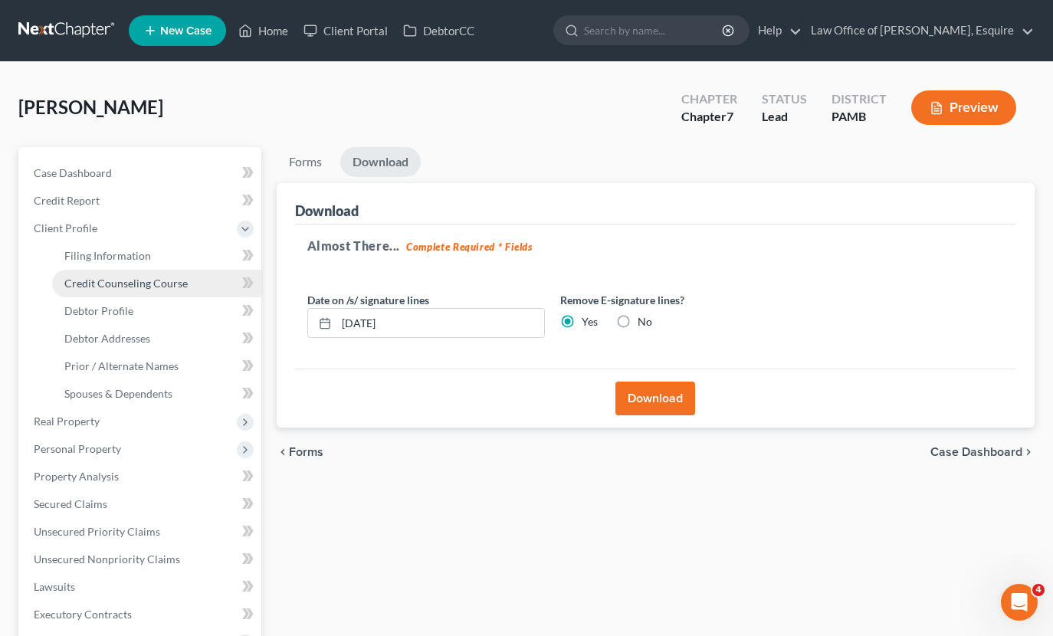
click at [131, 277] on span "Credit Counseling Course" at bounding box center [125, 283] width 123 height 13
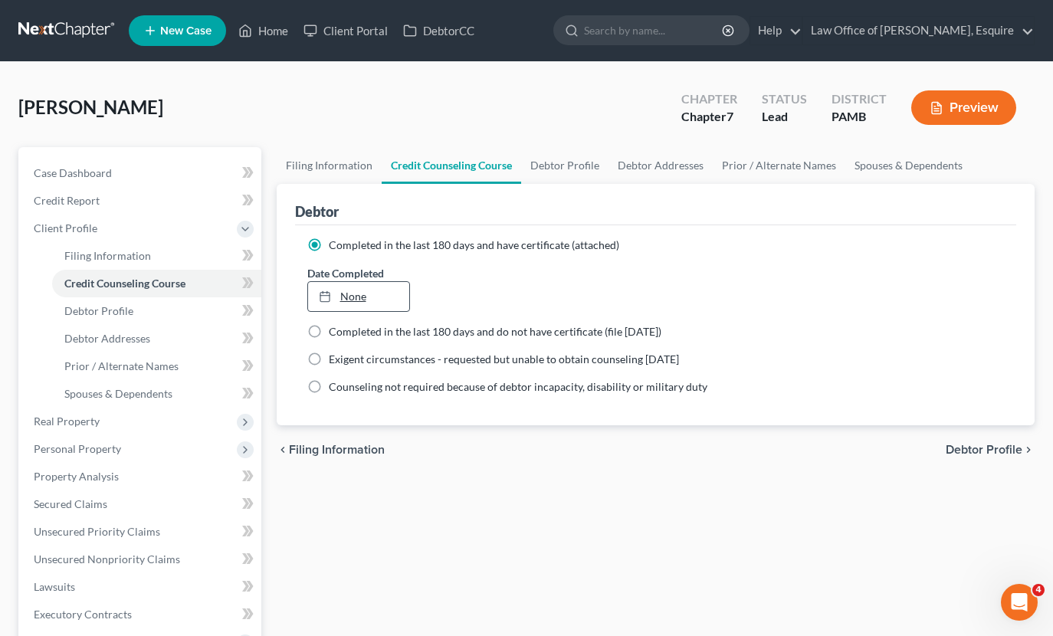
click at [360, 300] on link "None" at bounding box center [359, 296] width 102 height 29
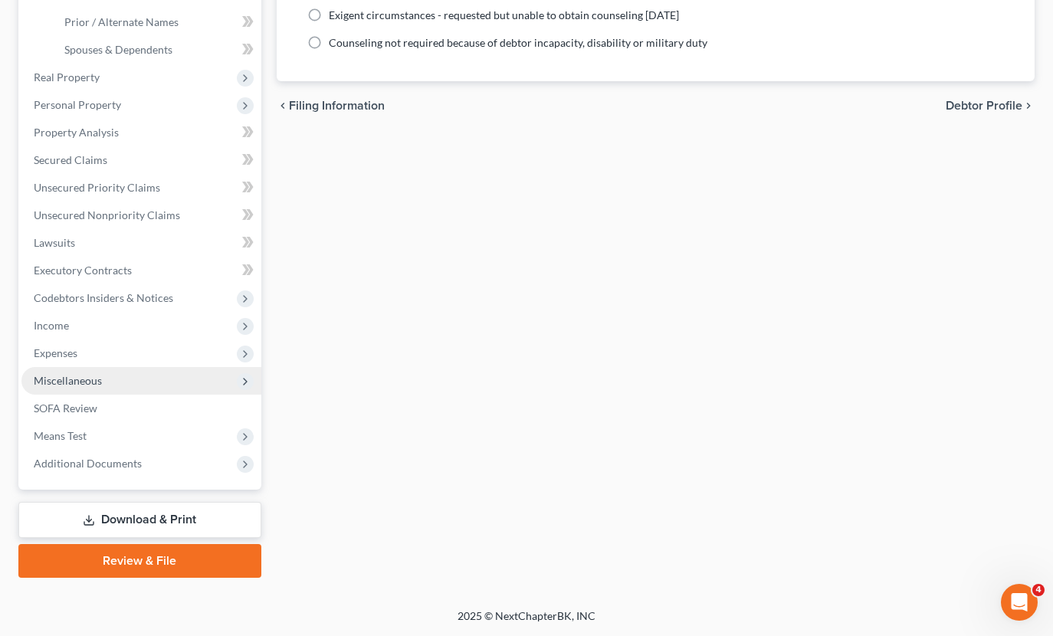
scroll to position [344, 0]
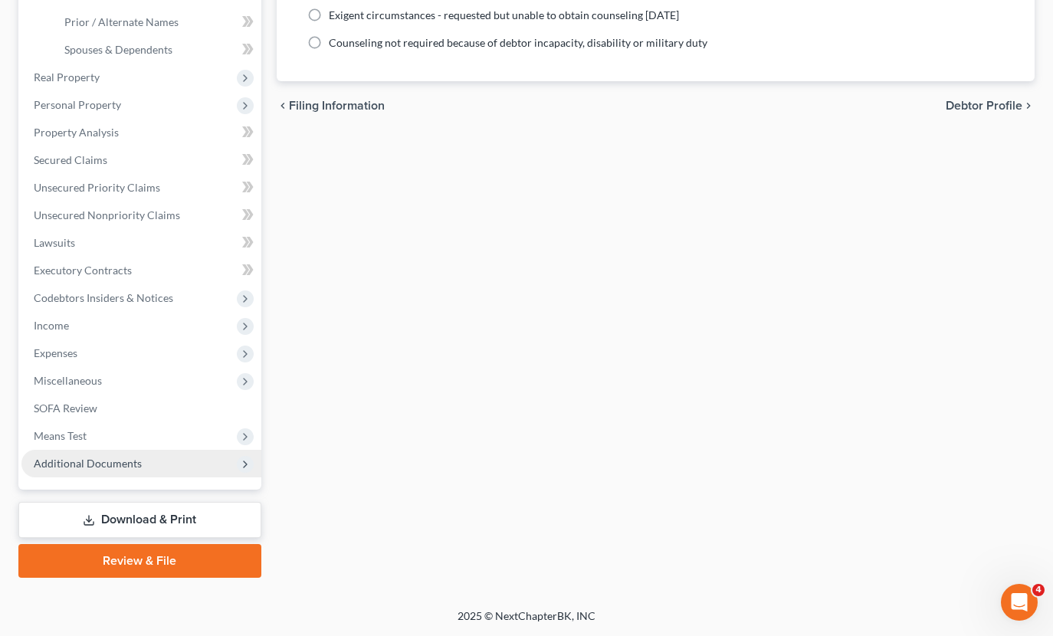
click at [150, 466] on span "Additional Documents" at bounding box center [141, 464] width 240 height 28
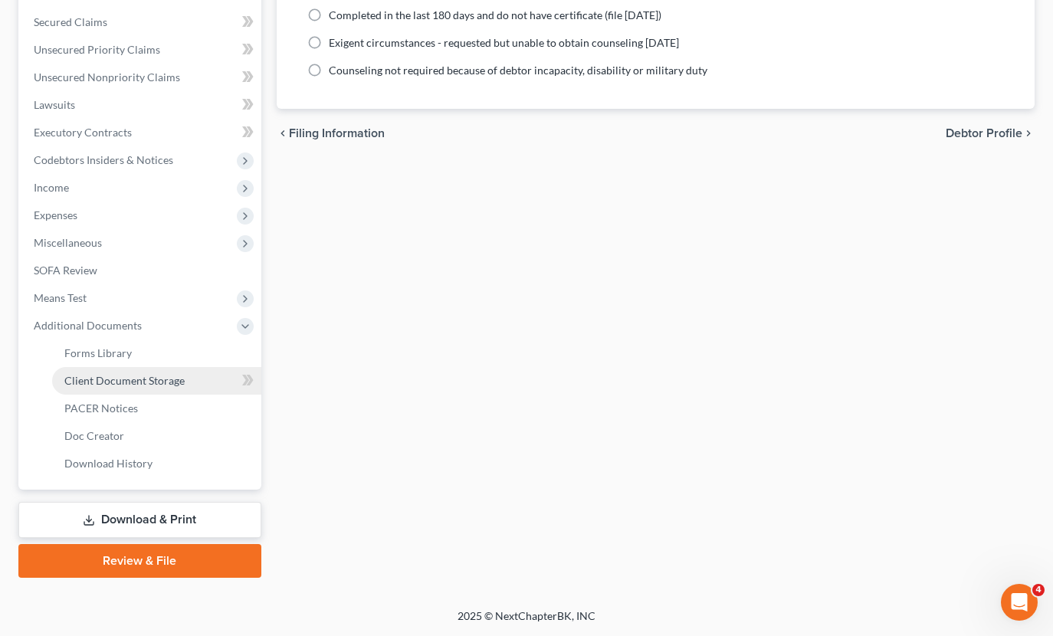
click at [140, 383] on span "Client Document Storage" at bounding box center [124, 380] width 120 height 13
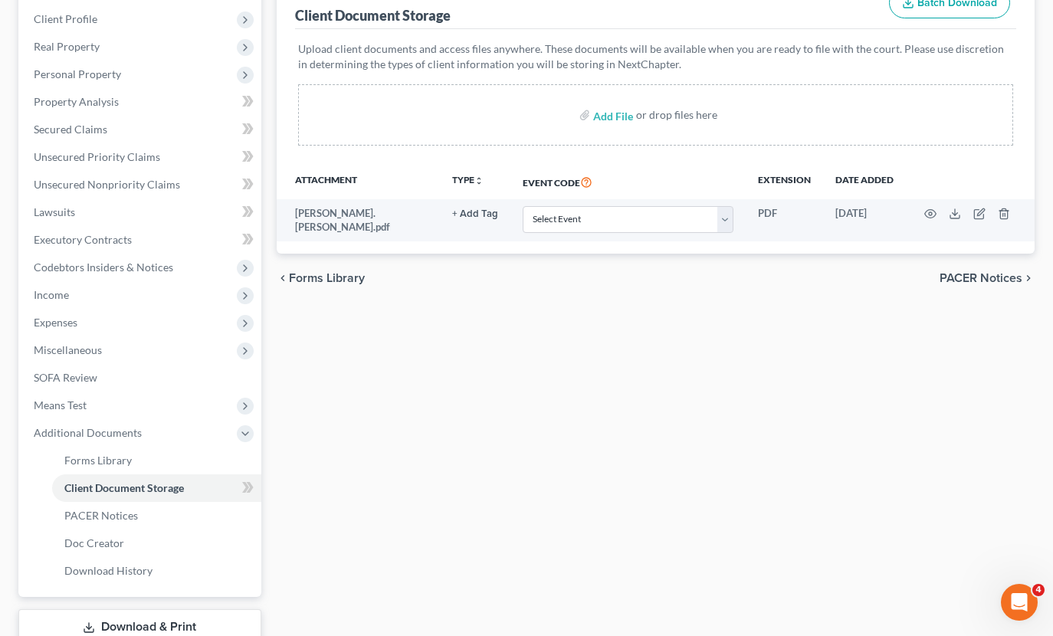
scroll to position [215, 0]
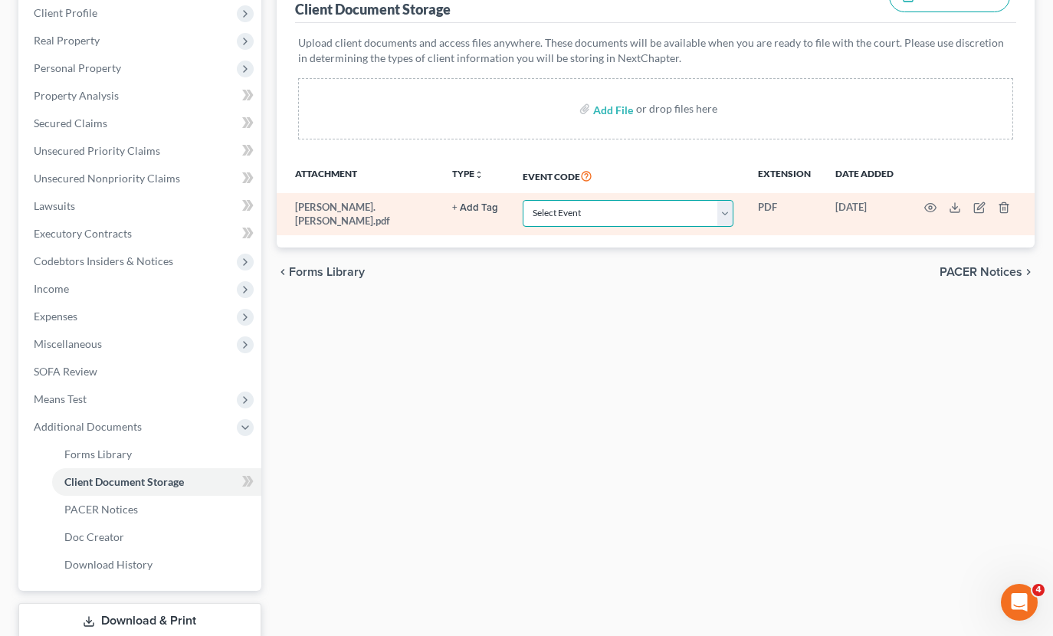
select select "0"
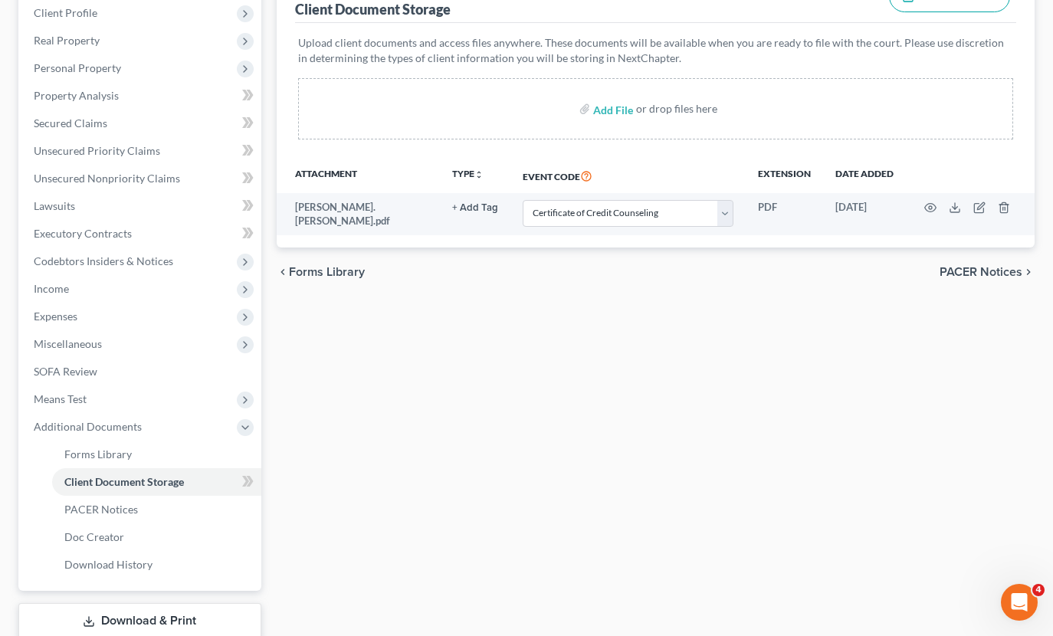
click at [478, 389] on div "Forms Library Client Document Storage PACER Notices Doc Creator Download Histor…" at bounding box center [656, 305] width 774 height 747
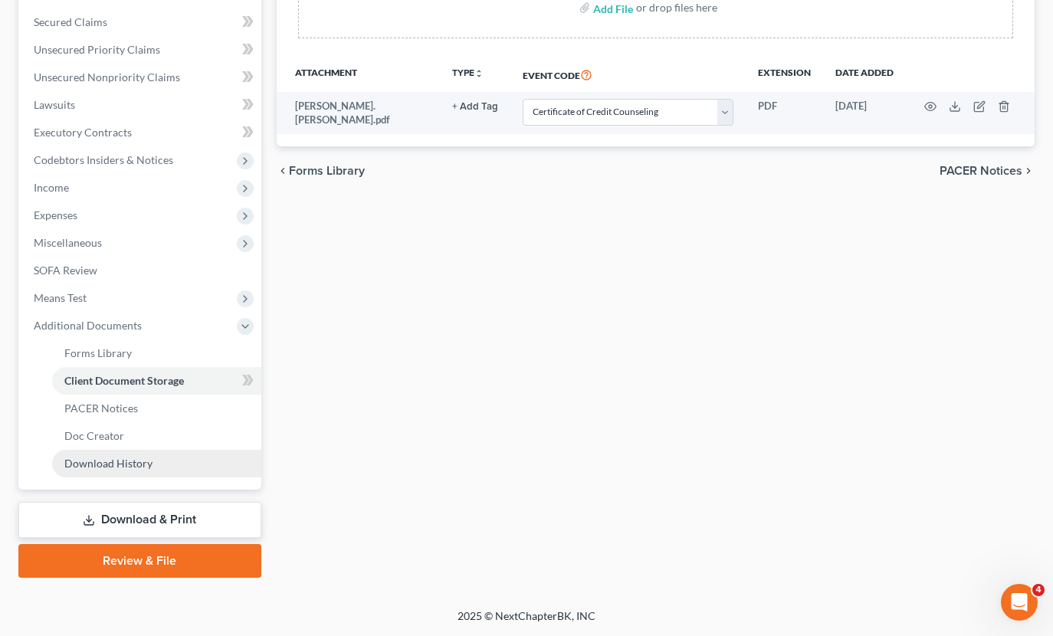
scroll to position [317, 0]
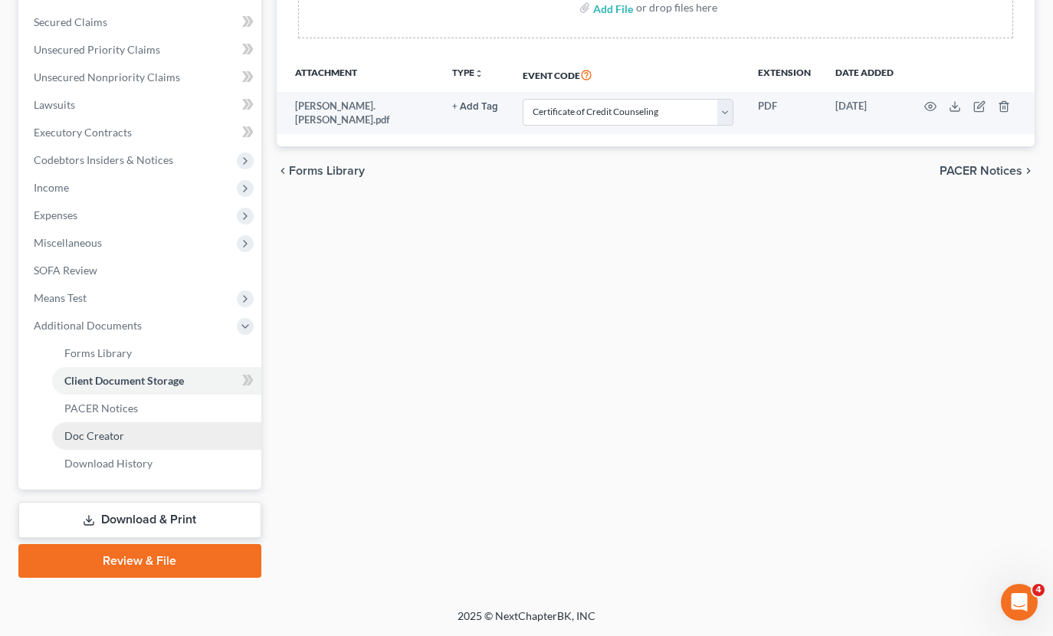
click at [115, 439] on span "Doc Creator" at bounding box center [94, 435] width 60 height 13
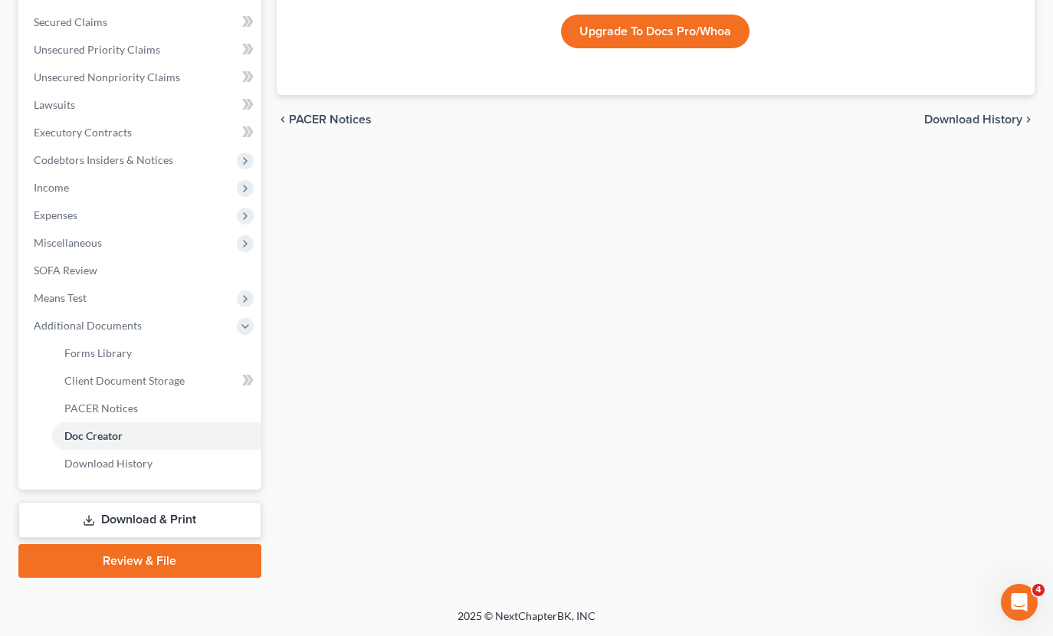
scroll to position [317, 0]
click at [122, 356] on span "Forms Library" at bounding box center [97, 352] width 67 height 13
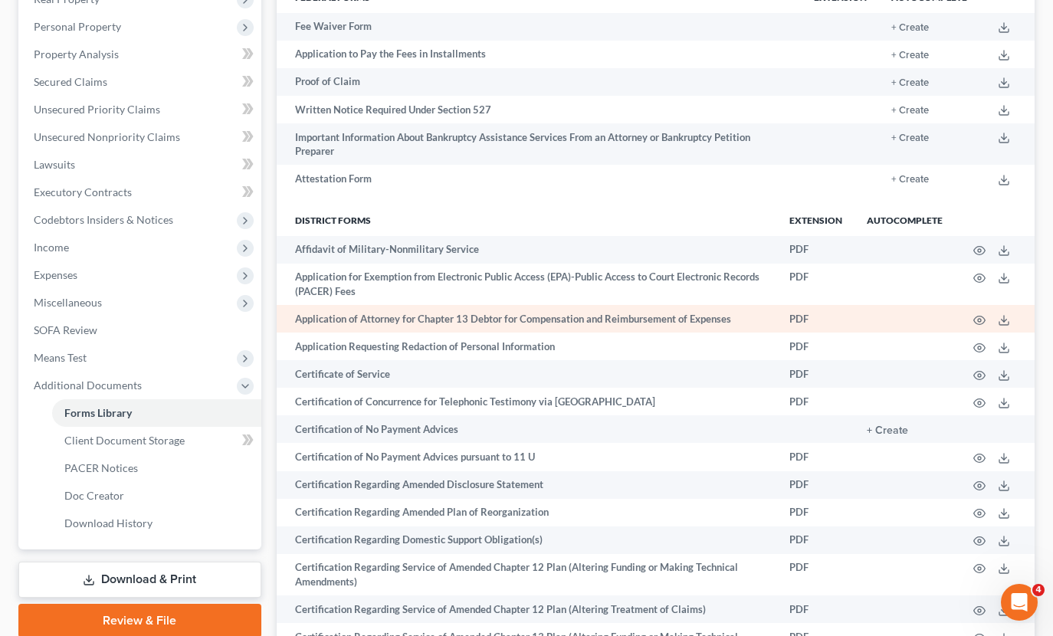
scroll to position [273, 0]
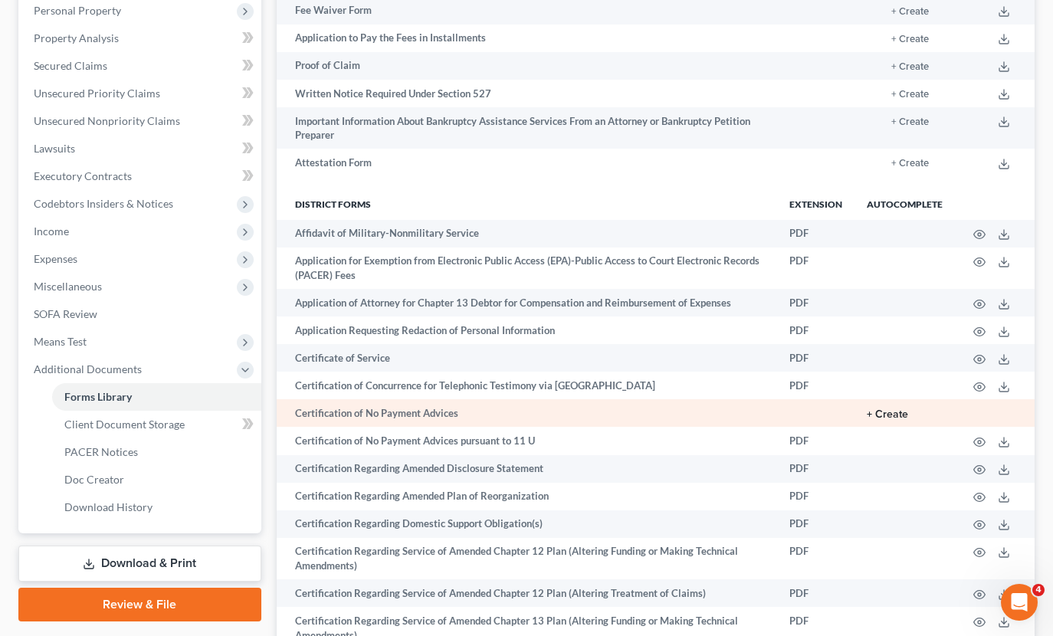
click at [891, 409] on button "+ Create" at bounding box center [887, 414] width 41 height 11
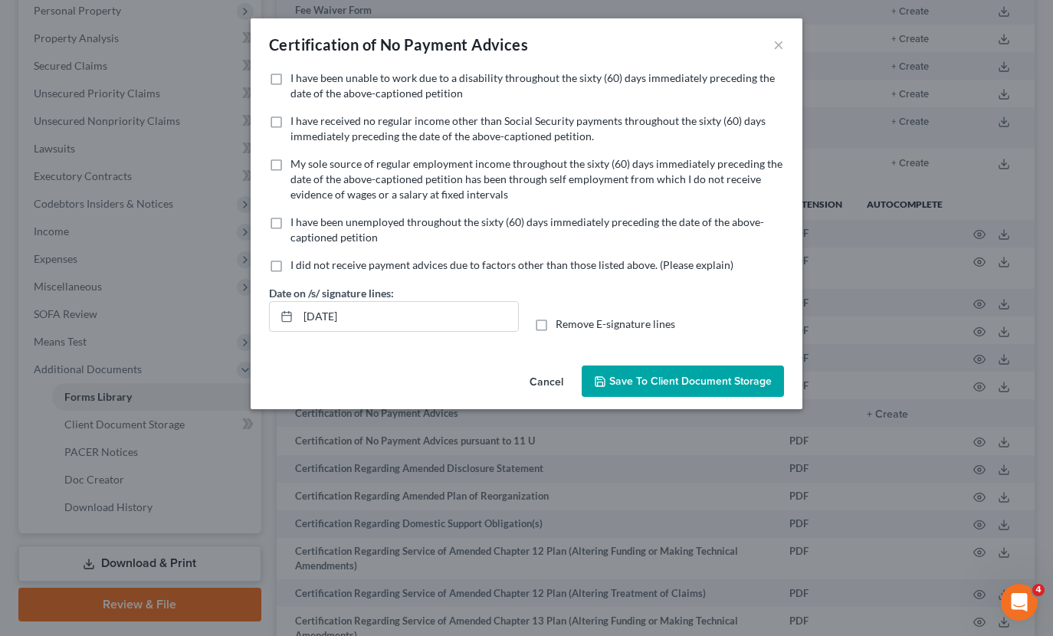
click at [291, 120] on label "I have received no regular income other than Social Security payments throughou…" at bounding box center [538, 128] width 494 height 31
click at [297, 120] on input "I have received no regular income other than Social Security payments throughou…" at bounding box center [302, 118] width 10 height 10
checkbox input "true"
click at [680, 386] on span "Save to Client Document Storage" at bounding box center [690, 381] width 163 height 13
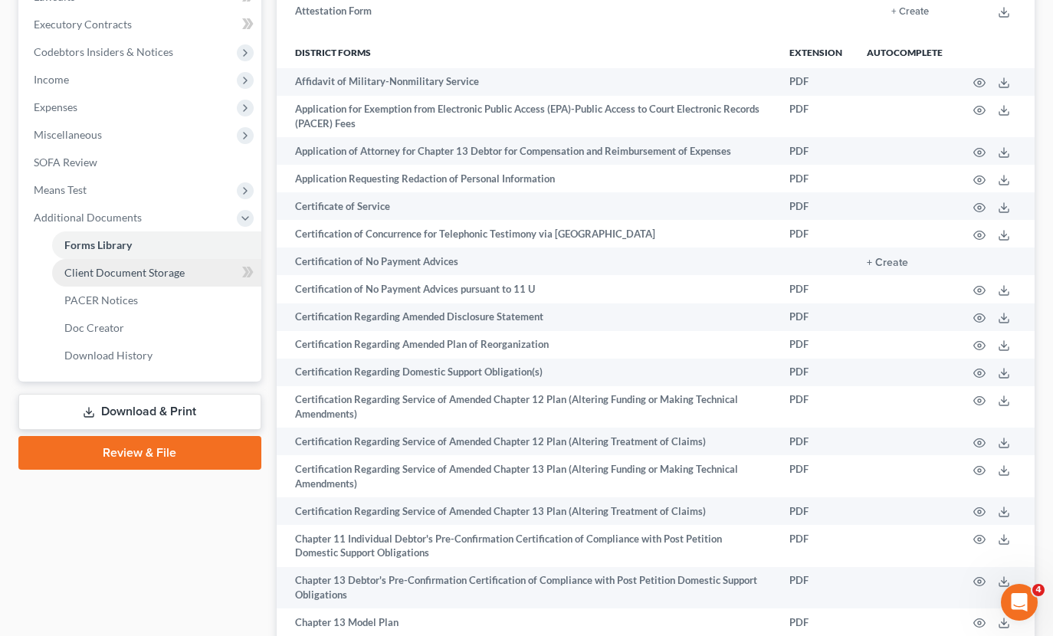
scroll to position [424, 0]
click at [128, 271] on span "Client Document Storage" at bounding box center [124, 273] width 120 height 13
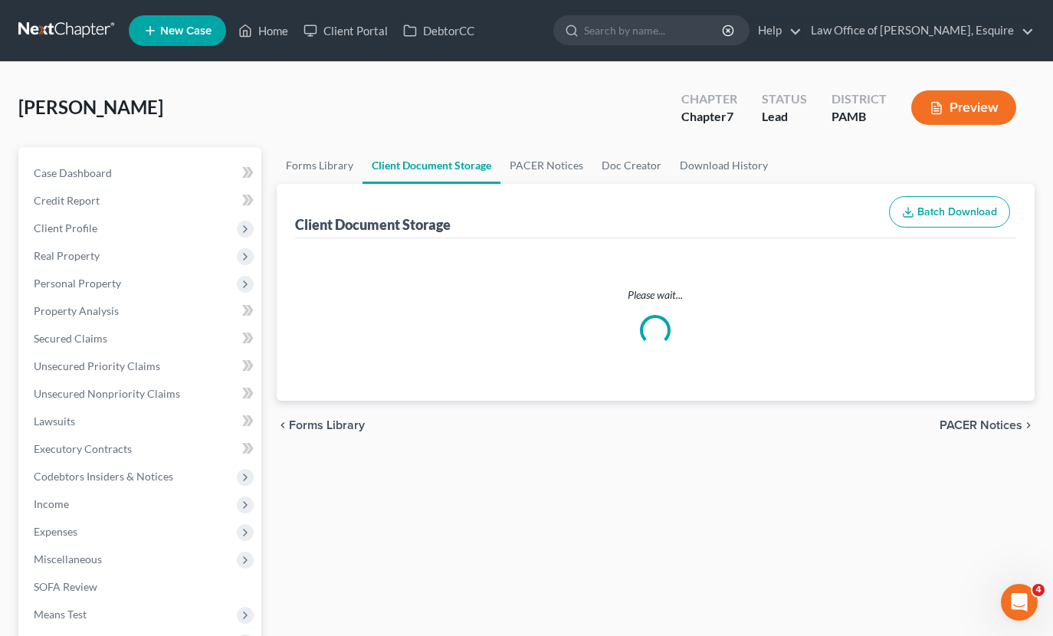
select select "0"
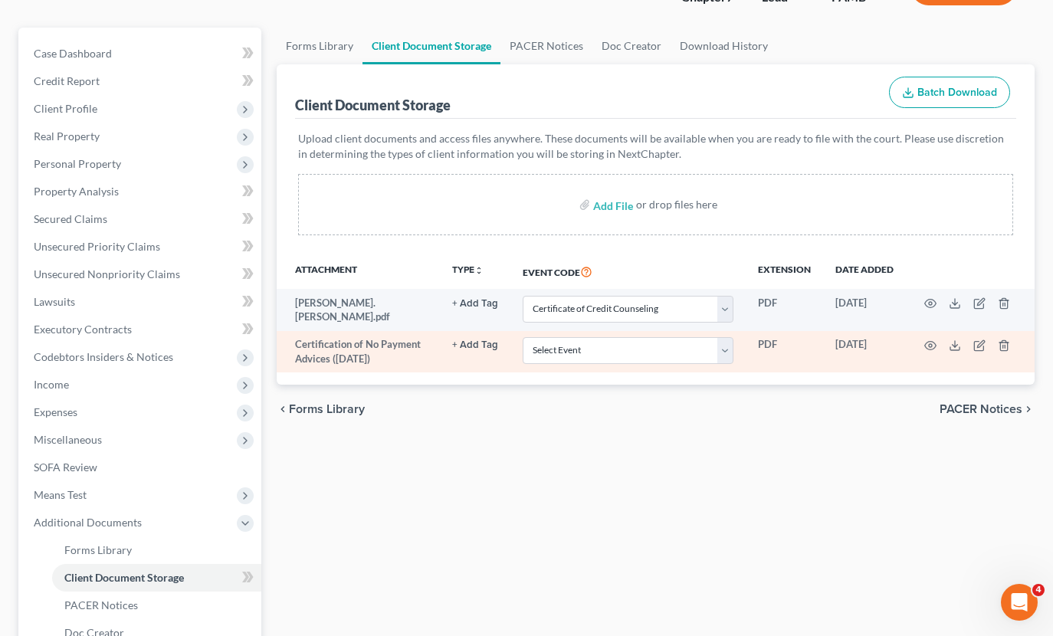
scroll to position [123, 0]
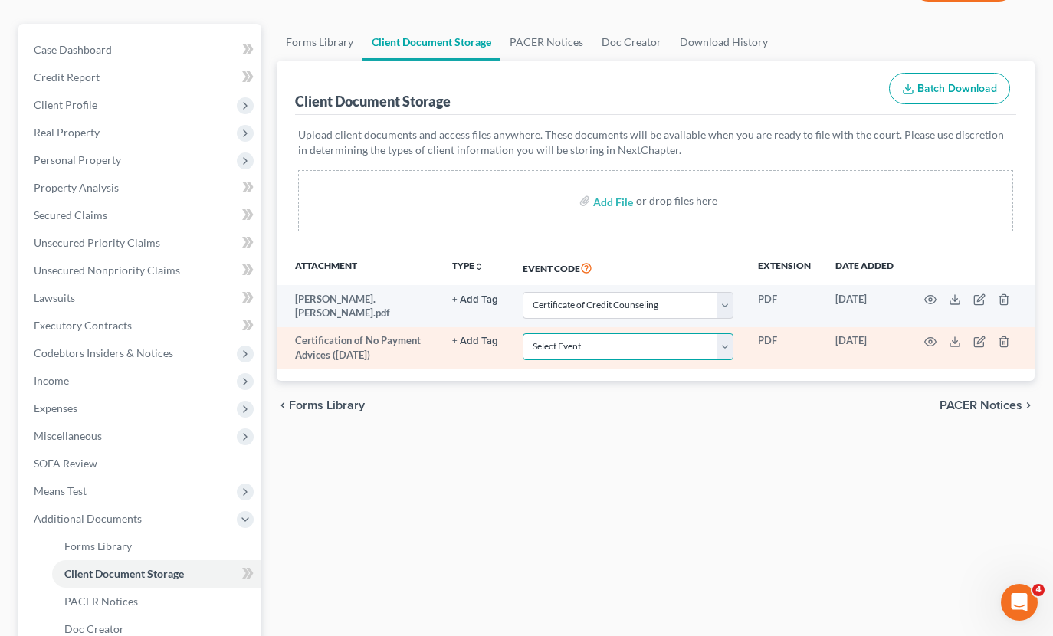
select select "6"
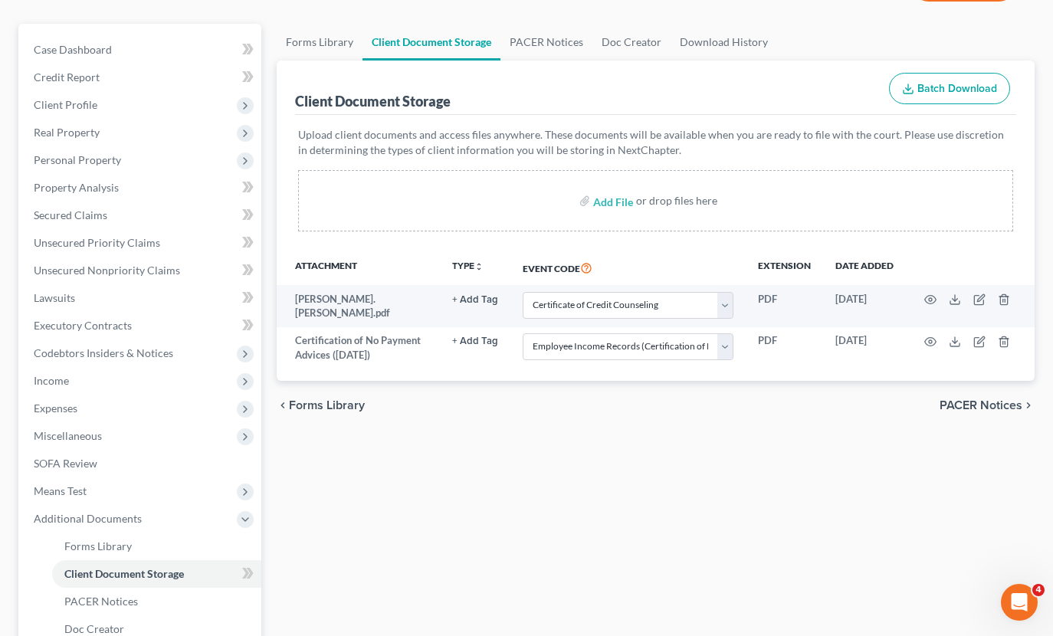
click at [593, 410] on div "chevron_left Forms Library PACER Notices chevron_right" at bounding box center [656, 405] width 759 height 49
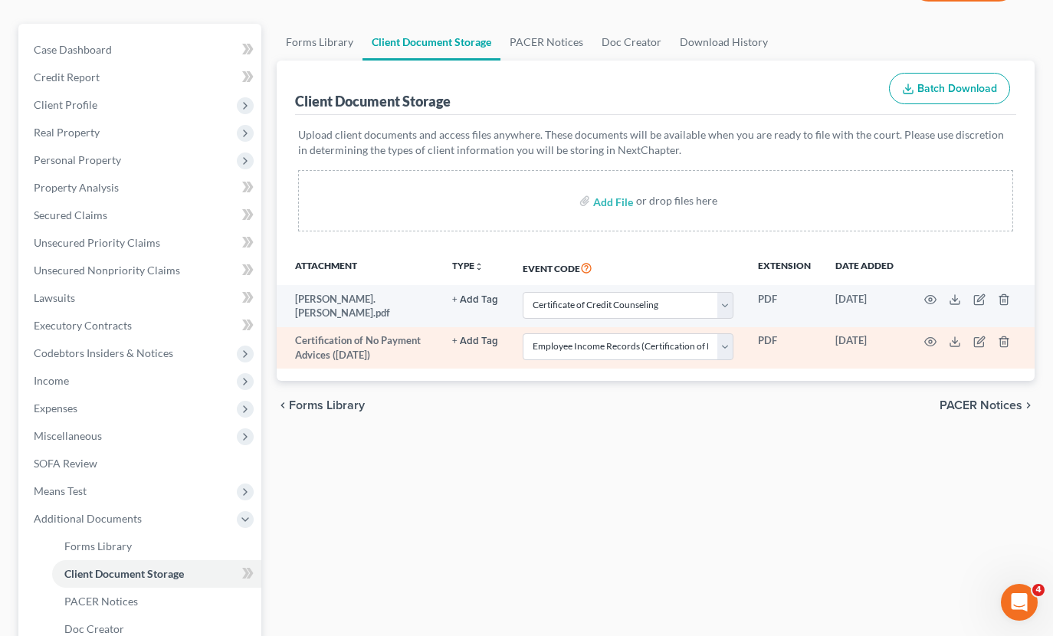
click at [767, 338] on td "PDF" at bounding box center [784, 348] width 77 height 42
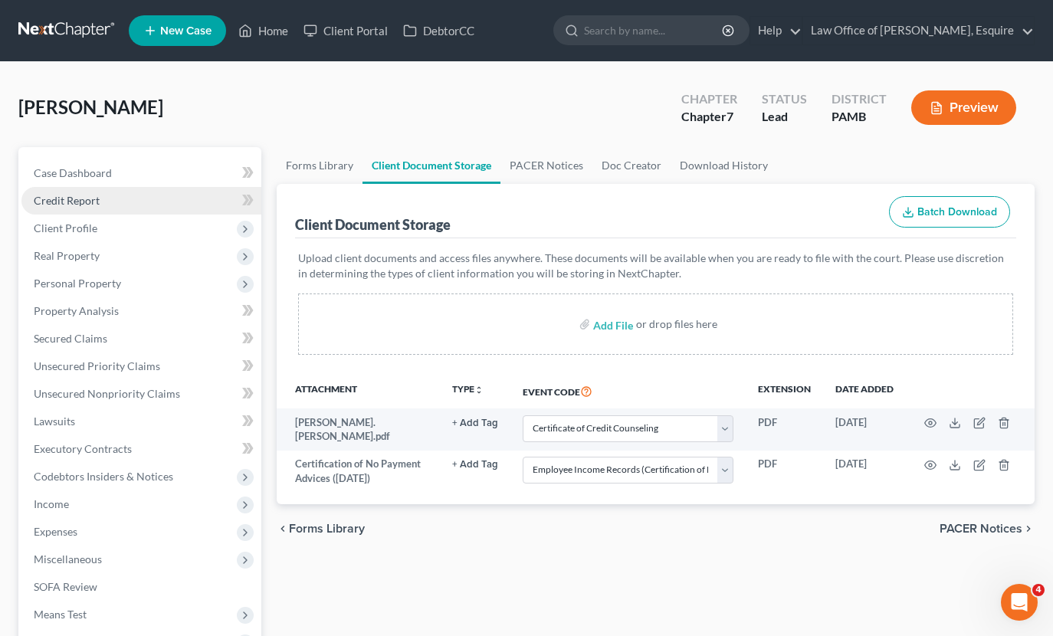
scroll to position [0, 0]
